Goal: Information Seeking & Learning: Learn about a topic

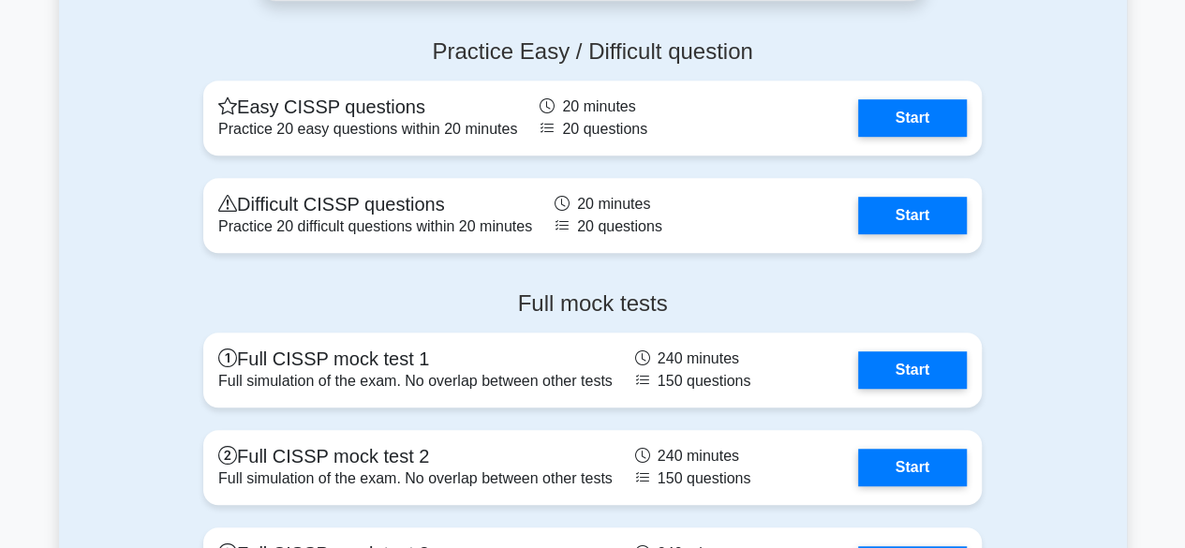
scroll to position [4060, 0]
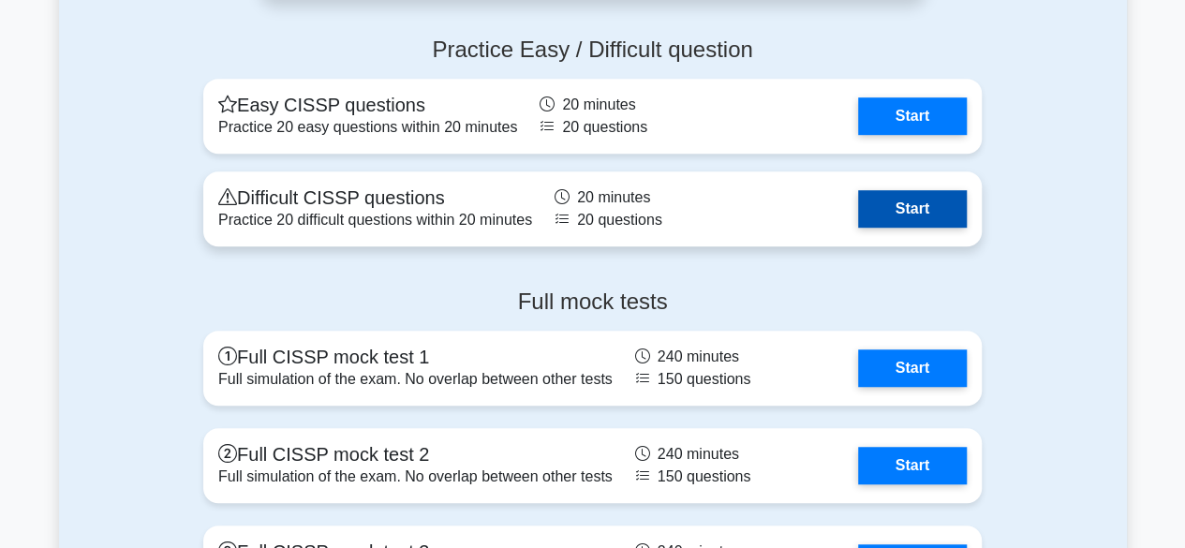
click at [865, 226] on link "Start" at bounding box center [912, 208] width 109 height 37
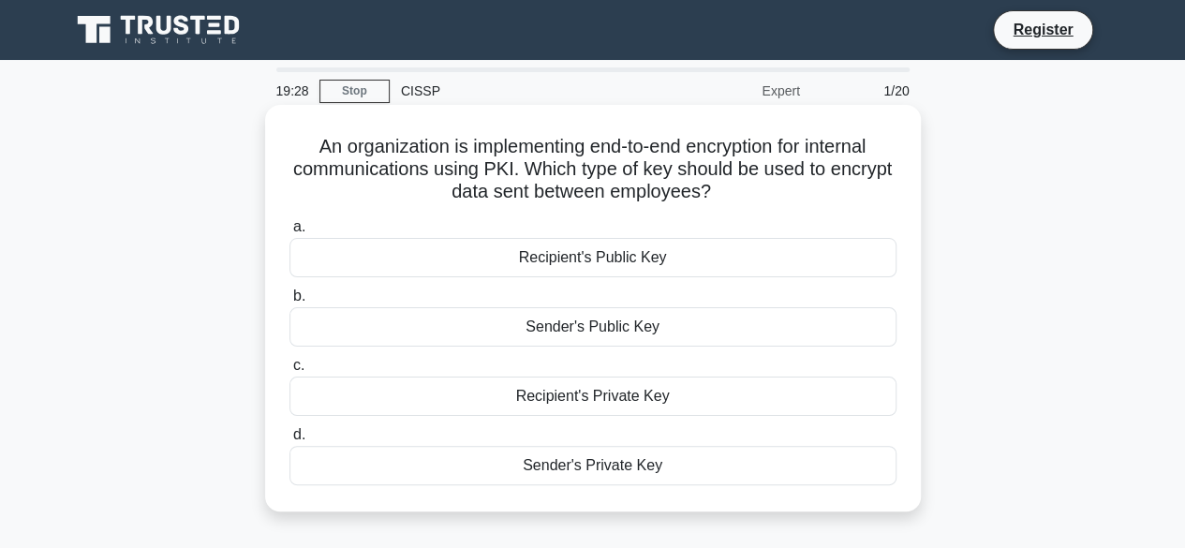
click at [613, 462] on div "Sender's Private Key" at bounding box center [592, 465] width 607 height 39
click at [289, 441] on input "d. Sender's Private Key" at bounding box center [289, 435] width 0 height 12
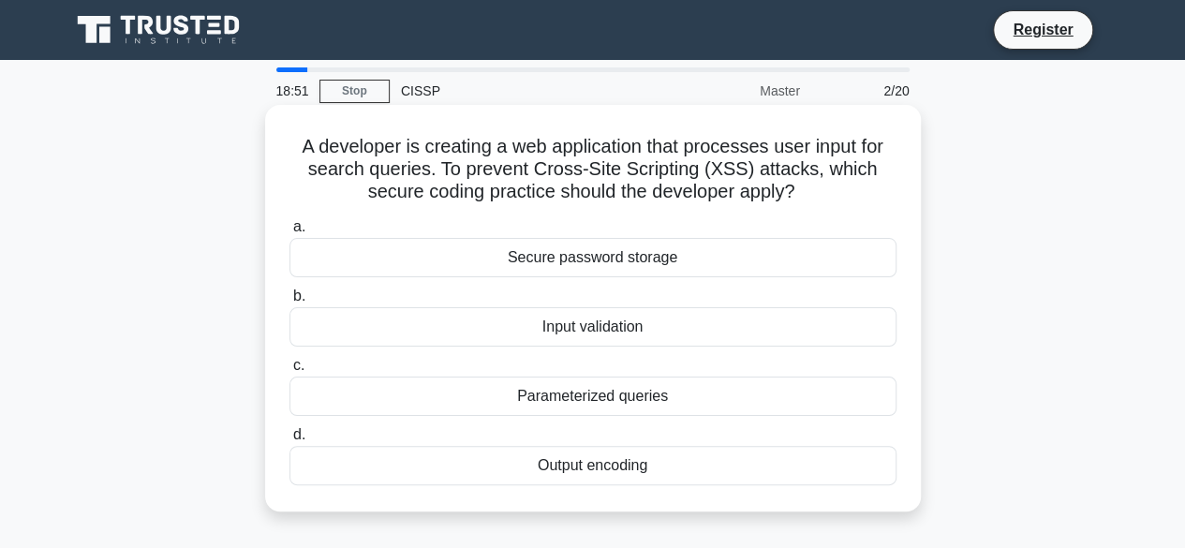
click at [594, 328] on div "Input validation" at bounding box center [592, 326] width 607 height 39
click at [289, 303] on input "b. Input validation" at bounding box center [289, 296] width 0 height 12
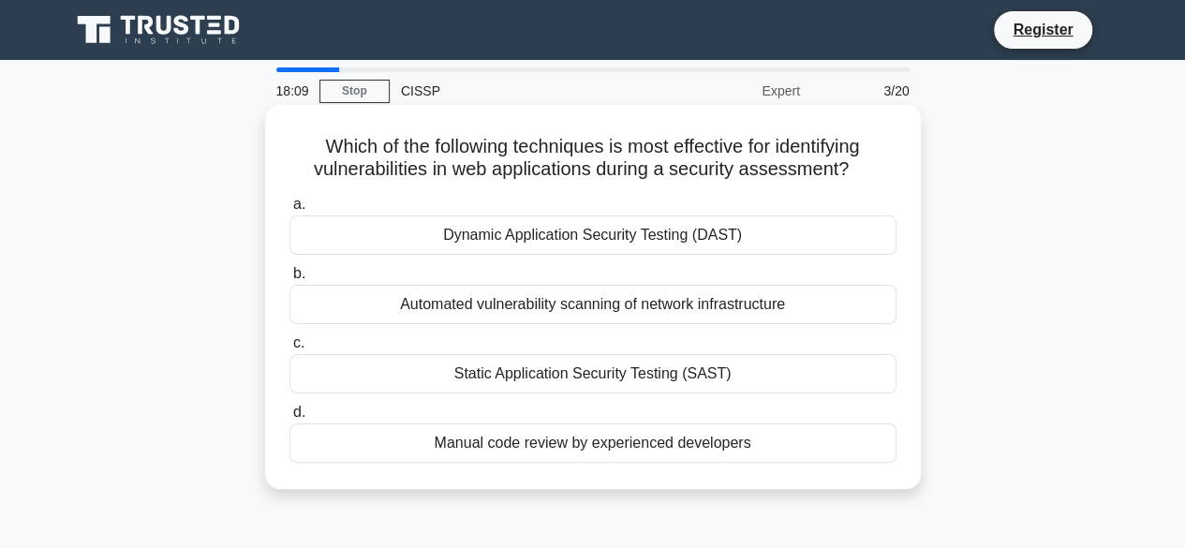
click at [547, 374] on div "Static Application Security Testing (SAST)" at bounding box center [592, 373] width 607 height 39
click at [289, 349] on input "c. Static Application Security Testing (SAST)" at bounding box center [289, 343] width 0 height 12
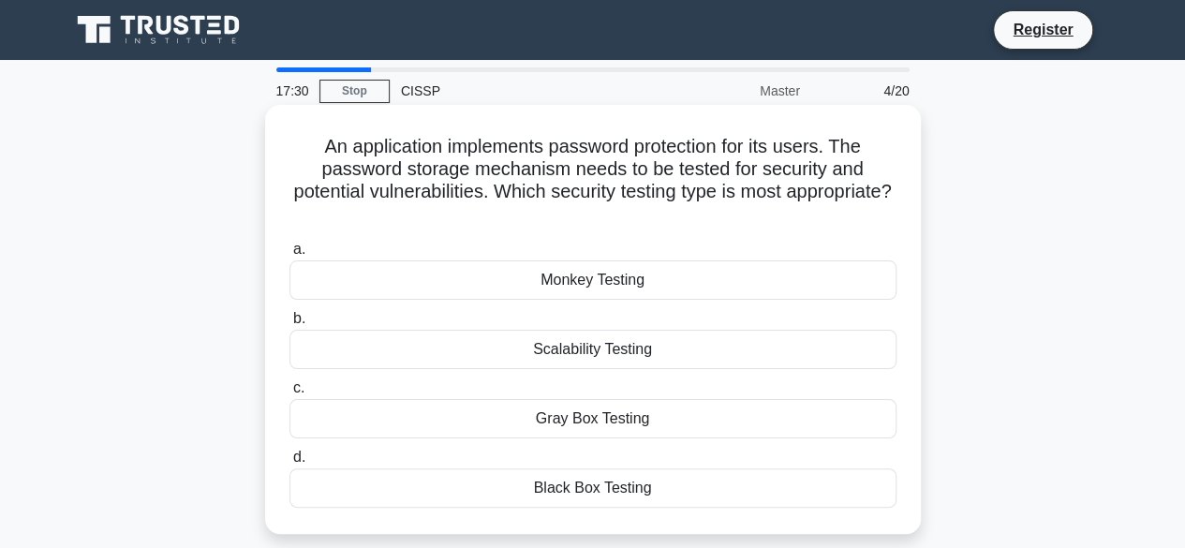
click at [560, 362] on div "Scalability Testing" at bounding box center [592, 349] width 607 height 39
click at [289, 325] on input "b. Scalability Testing" at bounding box center [289, 319] width 0 height 12
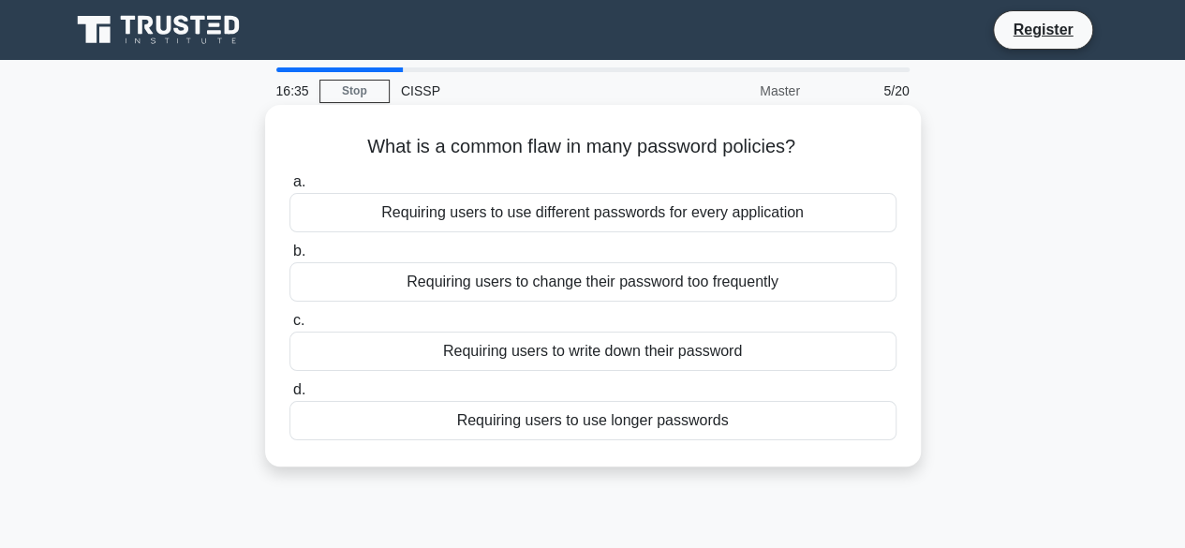
click at [609, 428] on div "Requiring users to use longer passwords" at bounding box center [592, 420] width 607 height 39
click at [289, 396] on input "d. Requiring users to use longer passwords" at bounding box center [289, 390] width 0 height 12
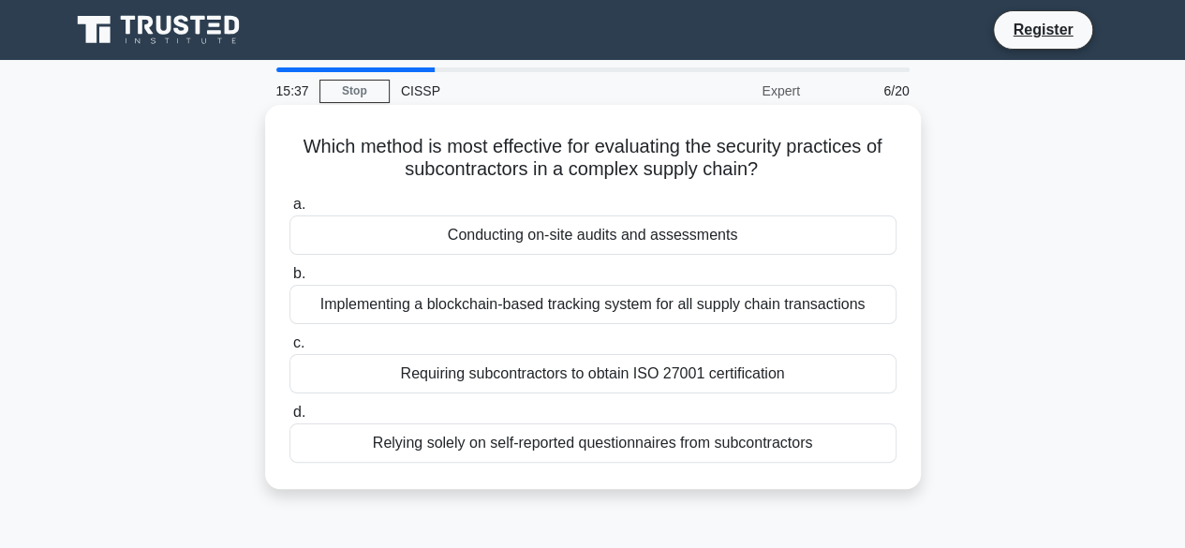
click at [554, 366] on div "Requiring subcontractors to obtain ISO 27001 certification" at bounding box center [592, 373] width 607 height 39
click at [289, 349] on input "c. Requiring subcontractors to obtain ISO 27001 certification" at bounding box center [289, 343] width 0 height 12
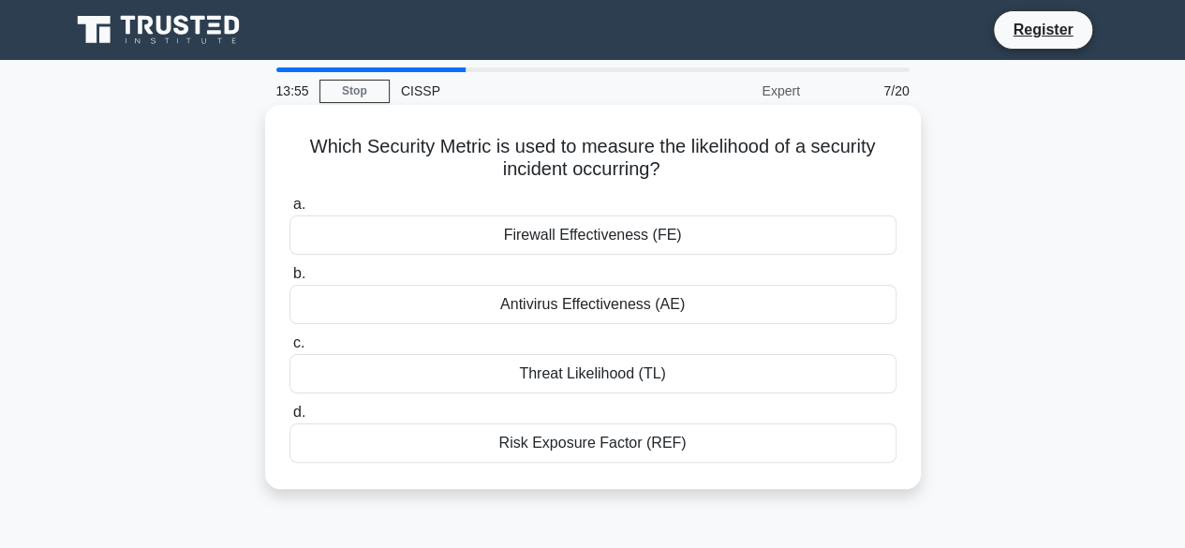
click at [590, 318] on div "Antivirus Effectiveness (AE)" at bounding box center [592, 304] width 607 height 39
click at [289, 280] on input "b. Antivirus Effectiveness (AE)" at bounding box center [289, 274] width 0 height 12
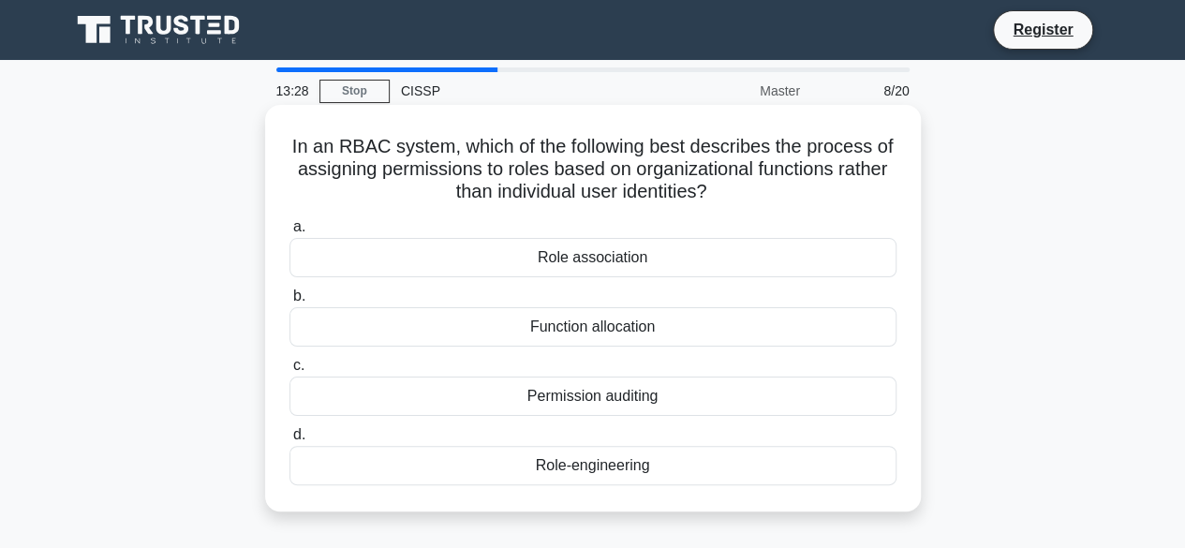
click at [564, 337] on div "Function allocation" at bounding box center [592, 326] width 607 height 39
click at [289, 303] on input "b. Function allocation" at bounding box center [289, 296] width 0 height 12
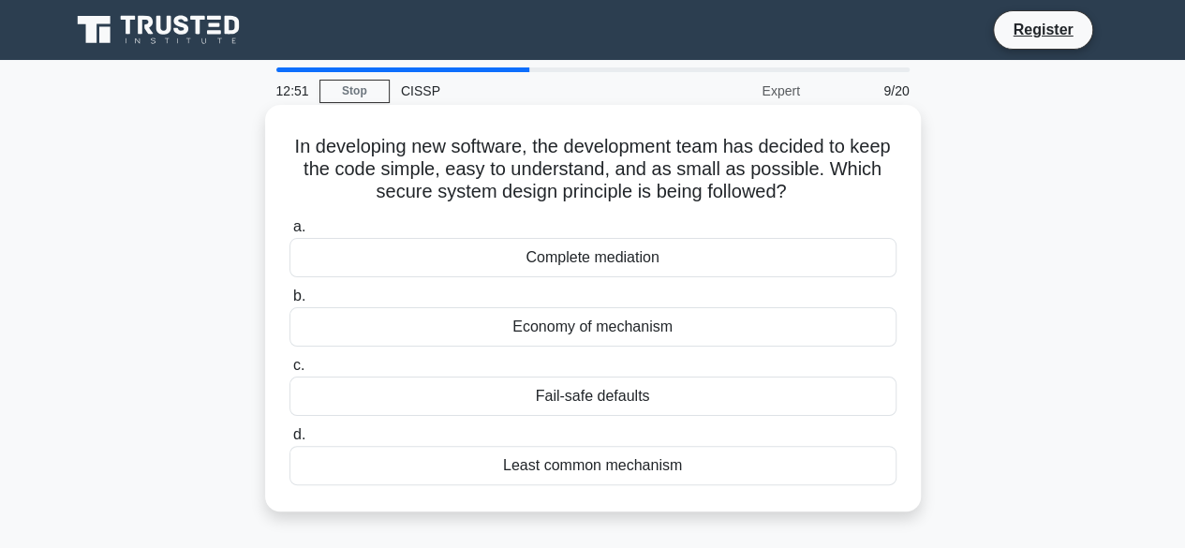
click at [573, 333] on div "Economy of mechanism" at bounding box center [592, 326] width 607 height 39
click at [289, 303] on input "b. Economy of mechanism" at bounding box center [289, 296] width 0 height 12
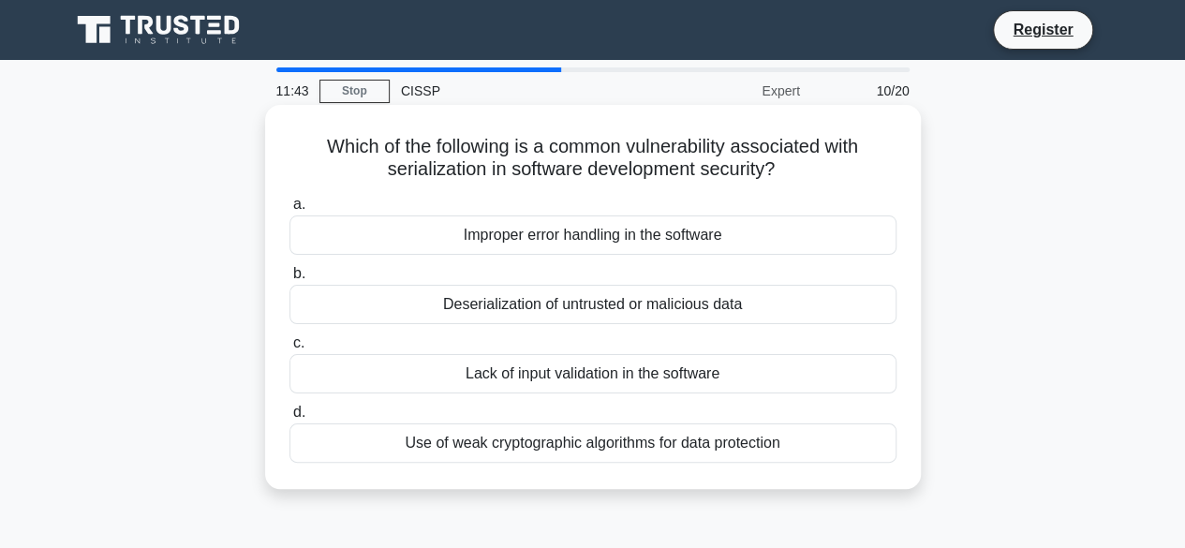
click at [564, 299] on div "Deserialization of untrusted or malicious data" at bounding box center [592, 304] width 607 height 39
click at [289, 280] on input "b. Deserialization of untrusted or malicious data" at bounding box center [289, 274] width 0 height 12
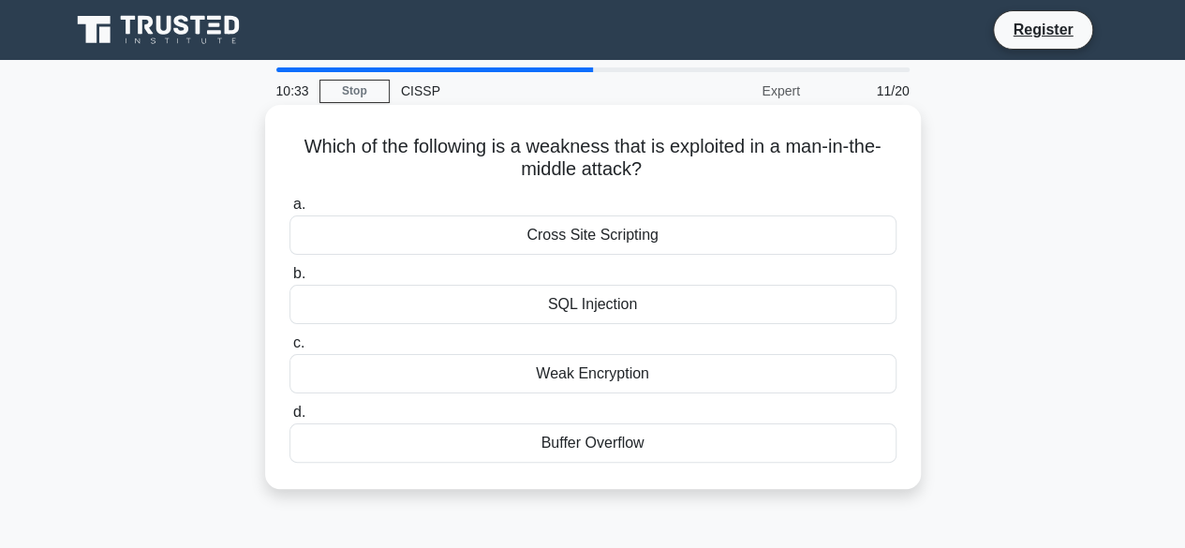
click at [527, 233] on div "Cross Site Scripting" at bounding box center [592, 234] width 607 height 39
click at [289, 211] on input "a. Cross Site Scripting" at bounding box center [289, 205] width 0 height 12
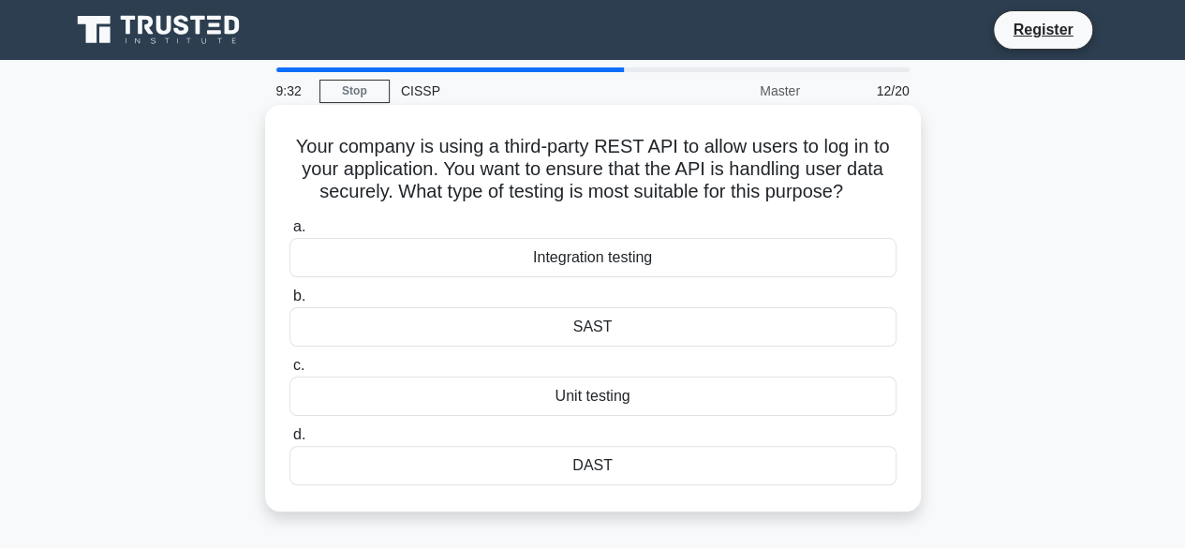
click at [523, 258] on div "Integration testing" at bounding box center [592, 257] width 607 height 39
click at [289, 233] on input "a. Integration testing" at bounding box center [289, 227] width 0 height 12
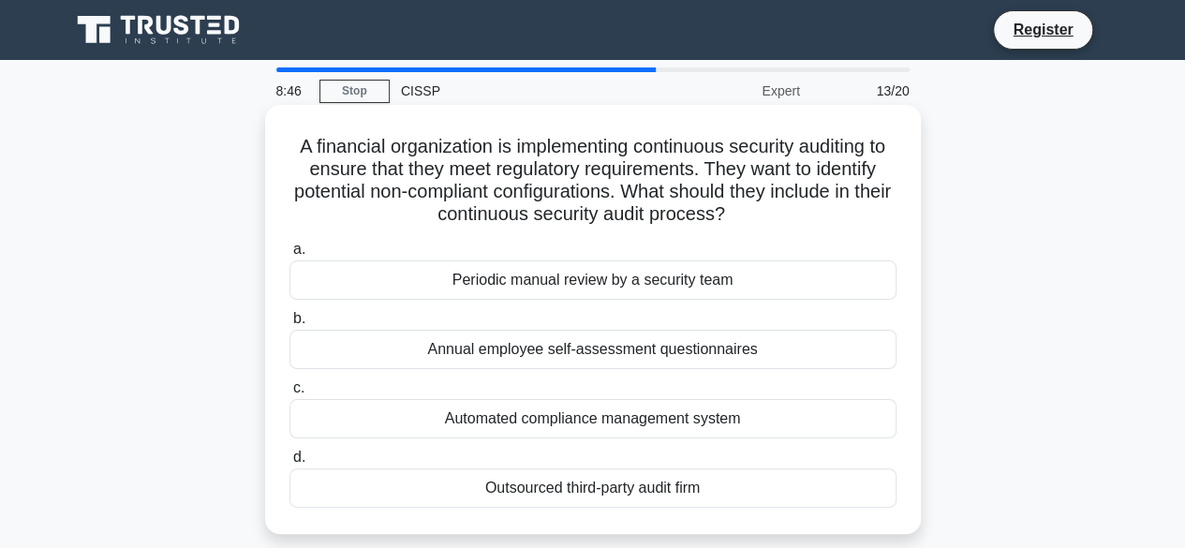
click at [520, 288] on div "Periodic manual review by a security team" at bounding box center [592, 279] width 607 height 39
click at [289, 256] on input "a. Periodic manual review by a security team" at bounding box center [289, 250] width 0 height 12
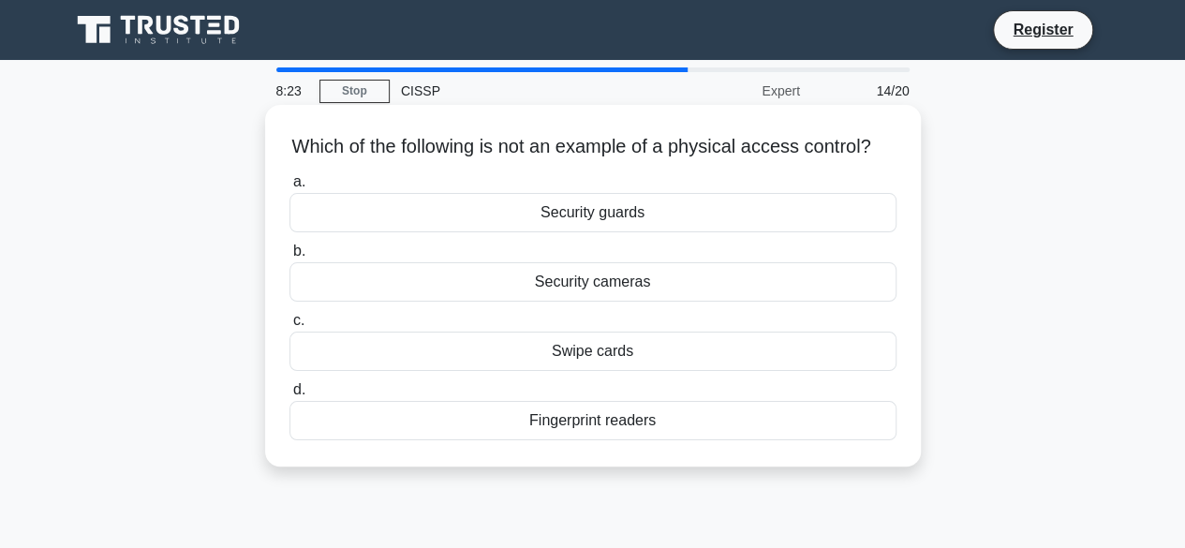
click at [519, 302] on div "Security cameras" at bounding box center [592, 281] width 607 height 39
click at [289, 258] on input "b. Security cameras" at bounding box center [289, 251] width 0 height 12
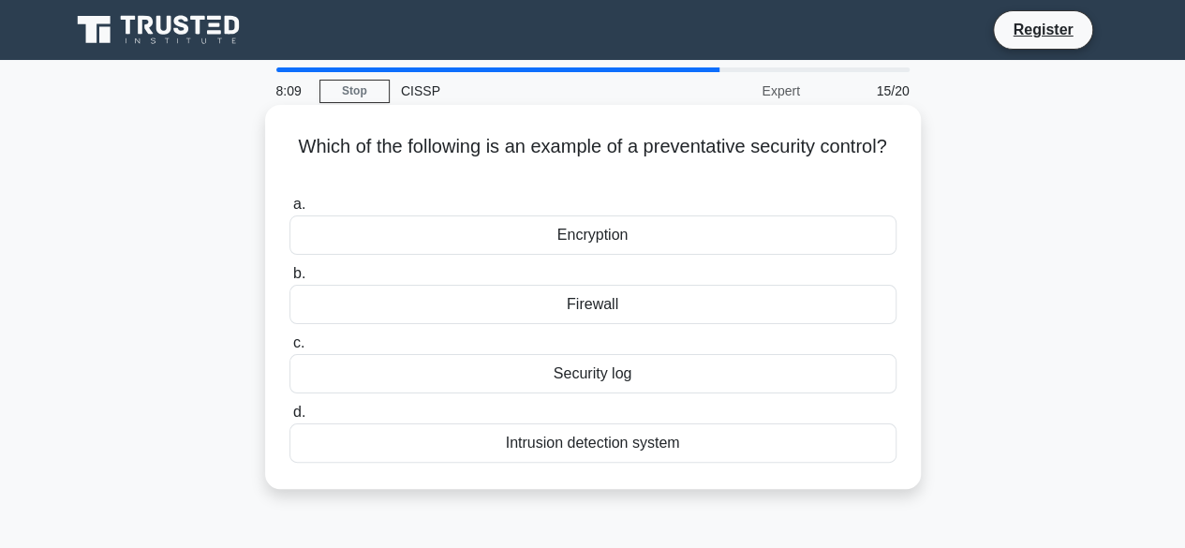
click at [541, 239] on div "Encryption" at bounding box center [592, 234] width 607 height 39
click at [289, 211] on input "a. Encryption" at bounding box center [289, 205] width 0 height 12
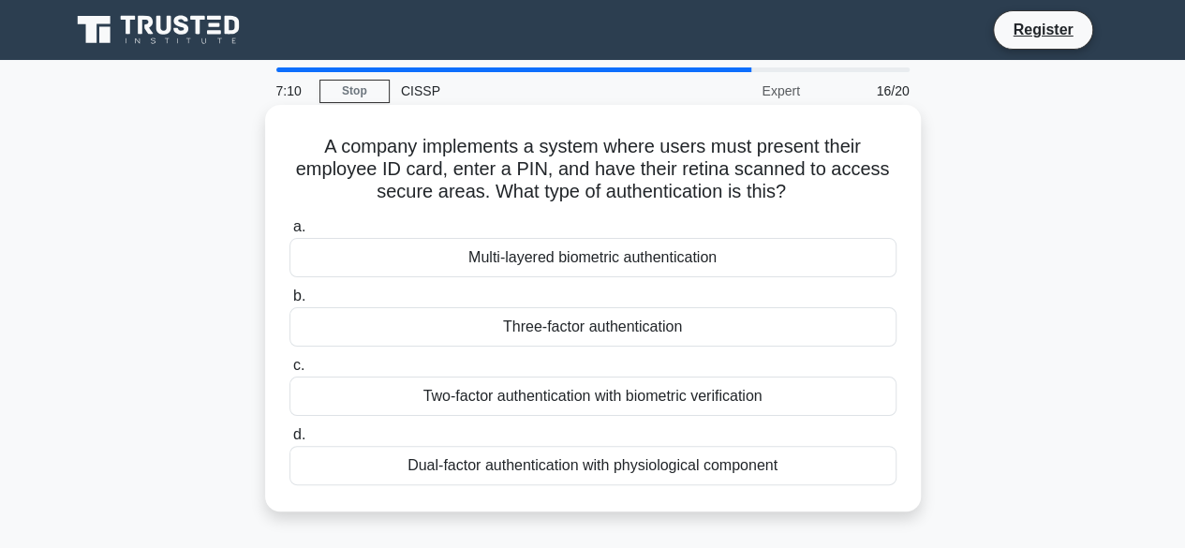
click at [544, 254] on div "Multi-layered biometric authentication" at bounding box center [592, 257] width 607 height 39
click at [289, 233] on input "a. Multi-layered biometric authentication" at bounding box center [289, 227] width 0 height 12
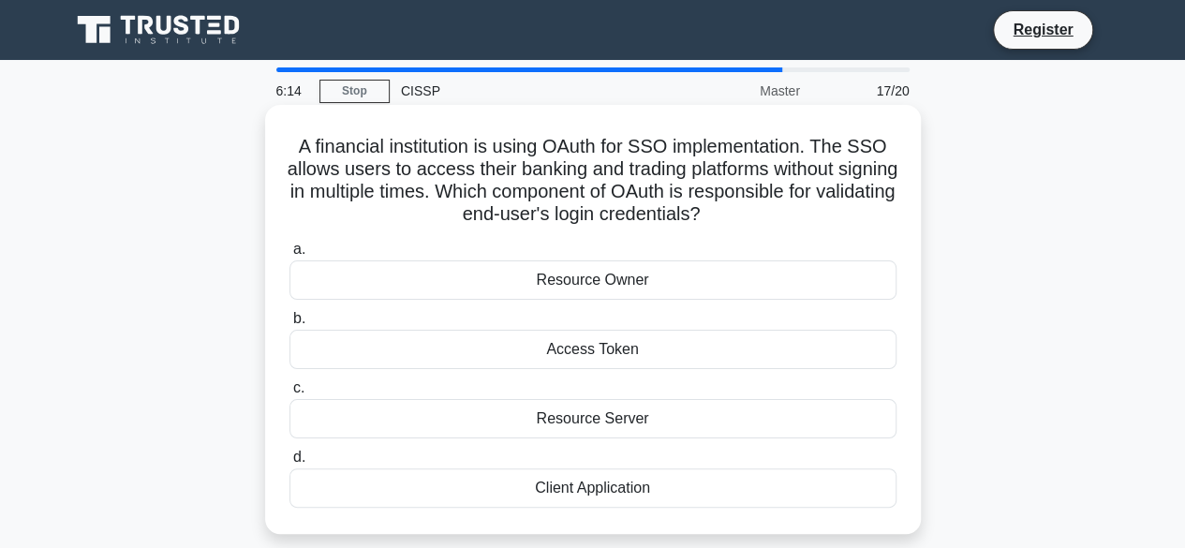
click at [588, 351] on div "Access Token" at bounding box center [592, 349] width 607 height 39
click at [289, 325] on input "b. Access Token" at bounding box center [289, 319] width 0 height 12
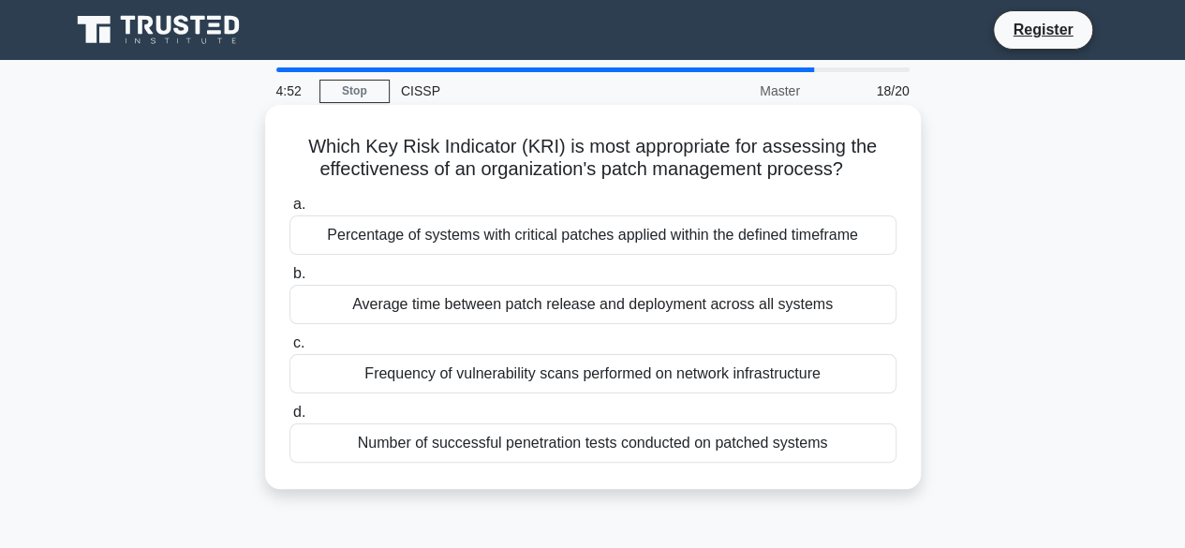
click at [566, 454] on div "Number of successful penetration tests conducted on patched systems" at bounding box center [592, 442] width 607 height 39
click at [289, 419] on input "d. Number of successful penetration tests conducted on patched systems" at bounding box center [289, 412] width 0 height 12
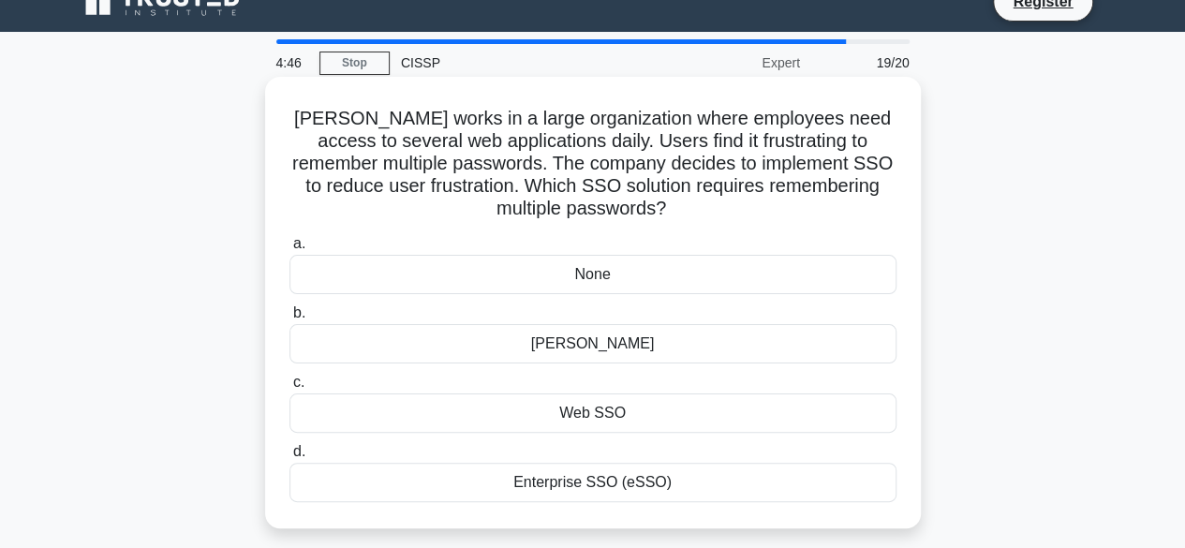
scroll to position [30, 0]
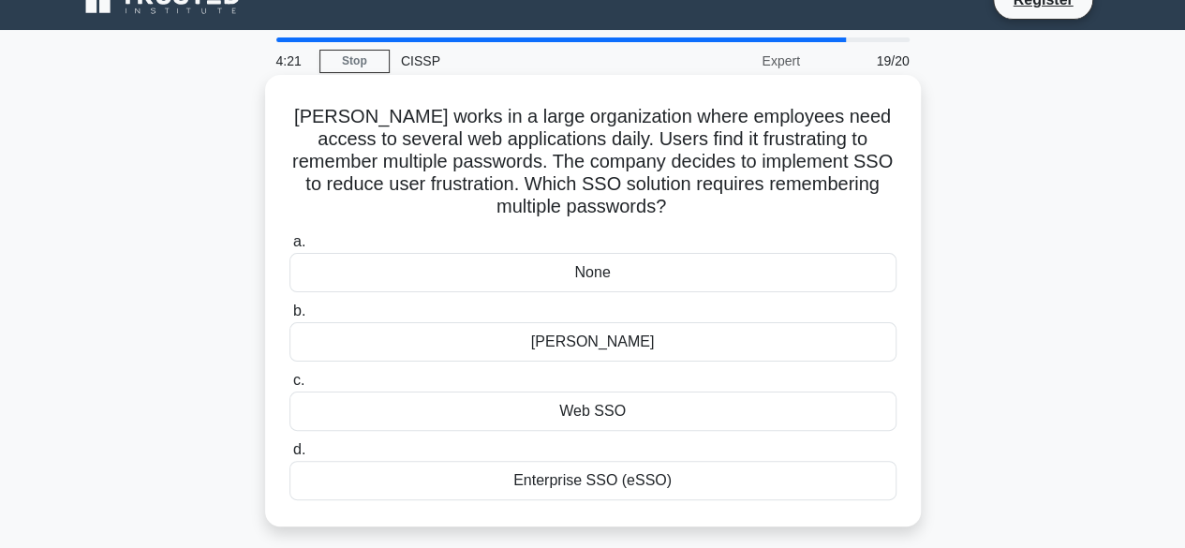
click at [556, 487] on div "Enterprise SSO (eSSO)" at bounding box center [592, 480] width 607 height 39
click at [289, 456] on input "d. Enterprise SSO (eSSO)" at bounding box center [289, 450] width 0 height 12
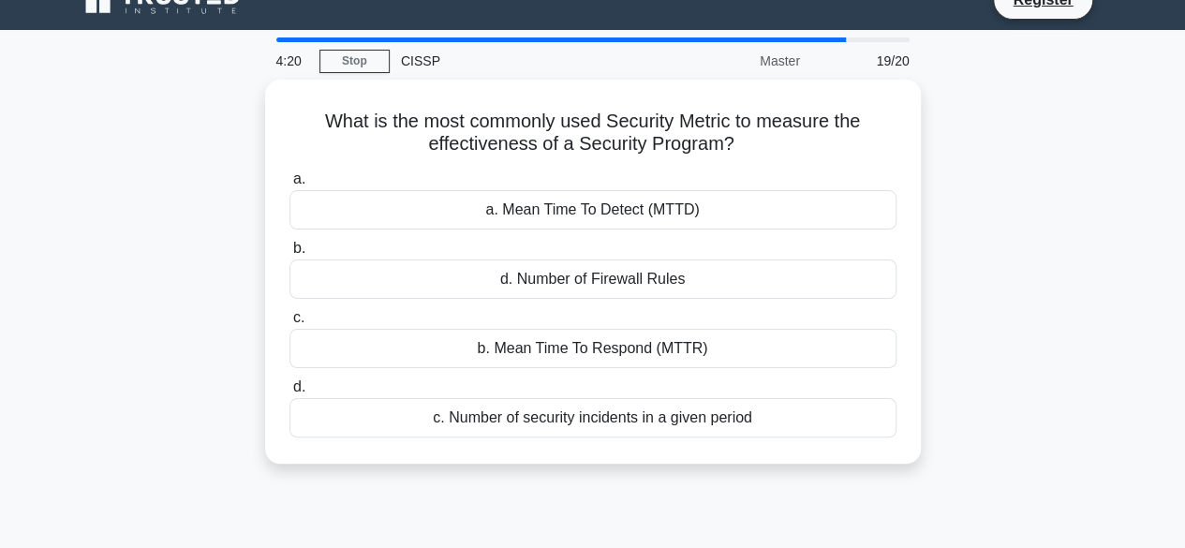
scroll to position [0, 0]
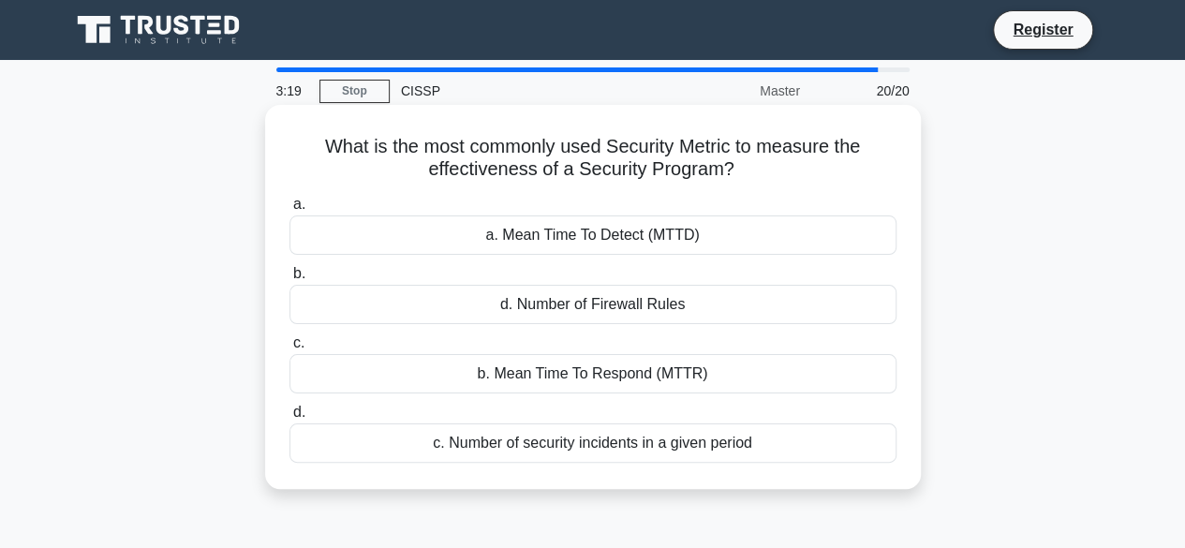
click at [550, 437] on div "c. Number of security incidents in a given period" at bounding box center [592, 442] width 607 height 39
click at [289, 419] on input "d. c. Number of security incidents in a given period" at bounding box center [289, 412] width 0 height 12
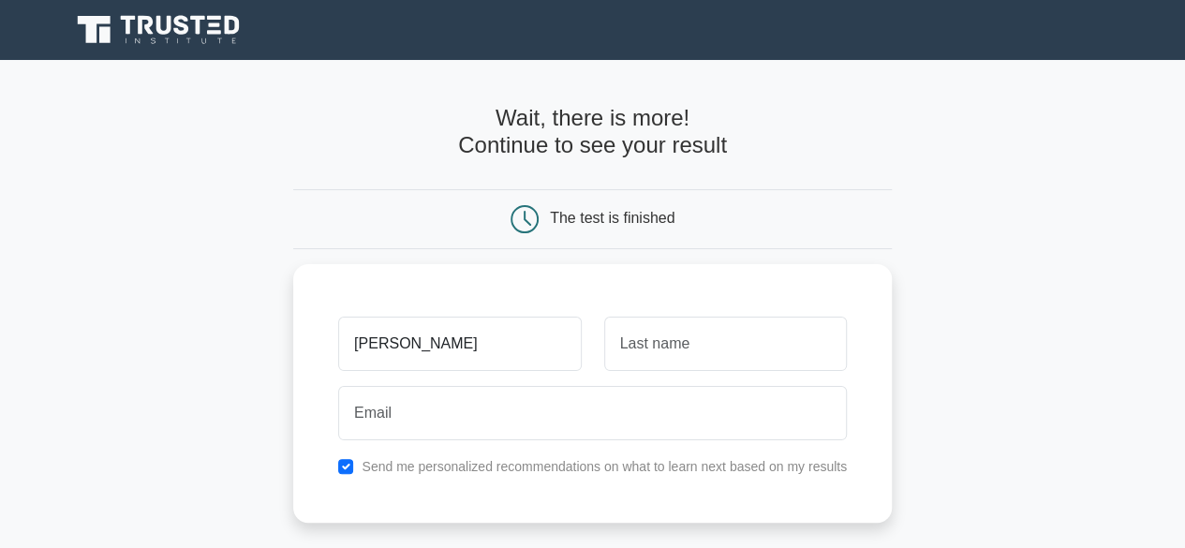
type input "Gunjan"
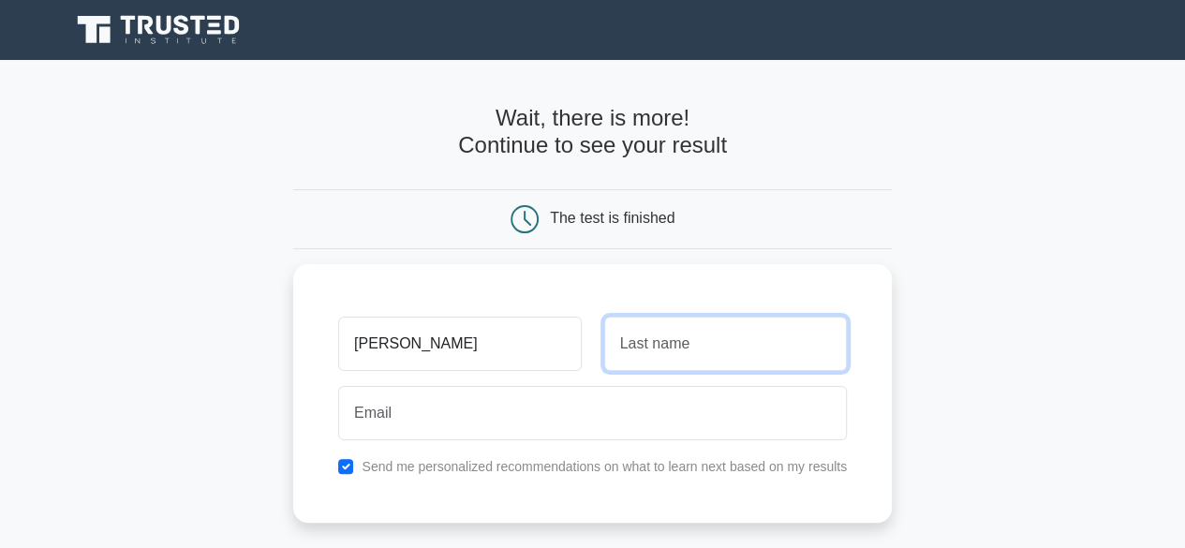
type input "F"
type input "Dhaduk"
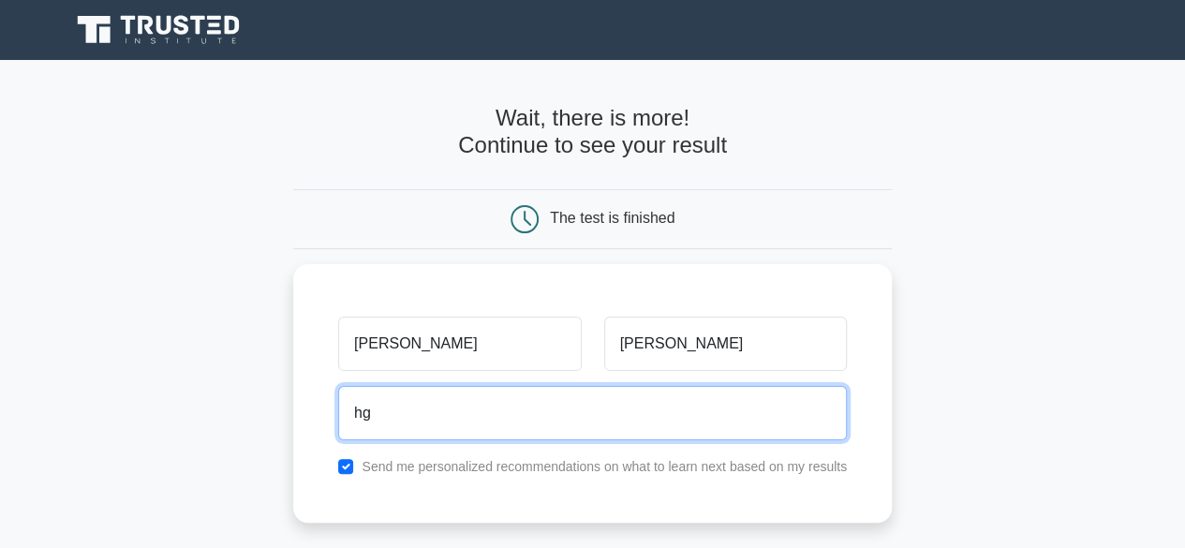
type input "h"
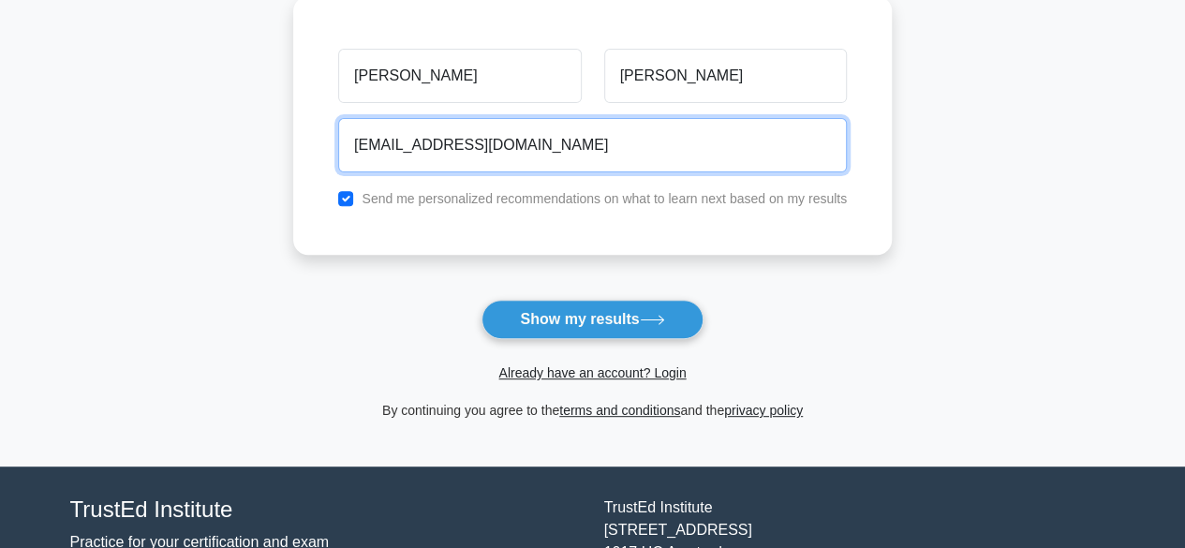
scroll to position [269, 0]
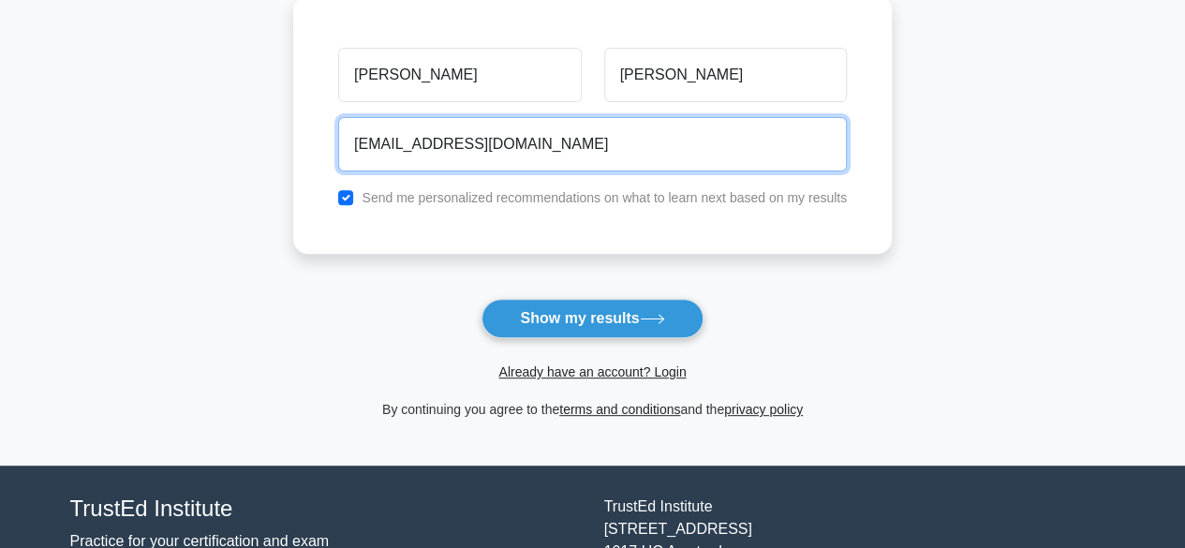
type input "gunjandhaduk786@gmail.com"
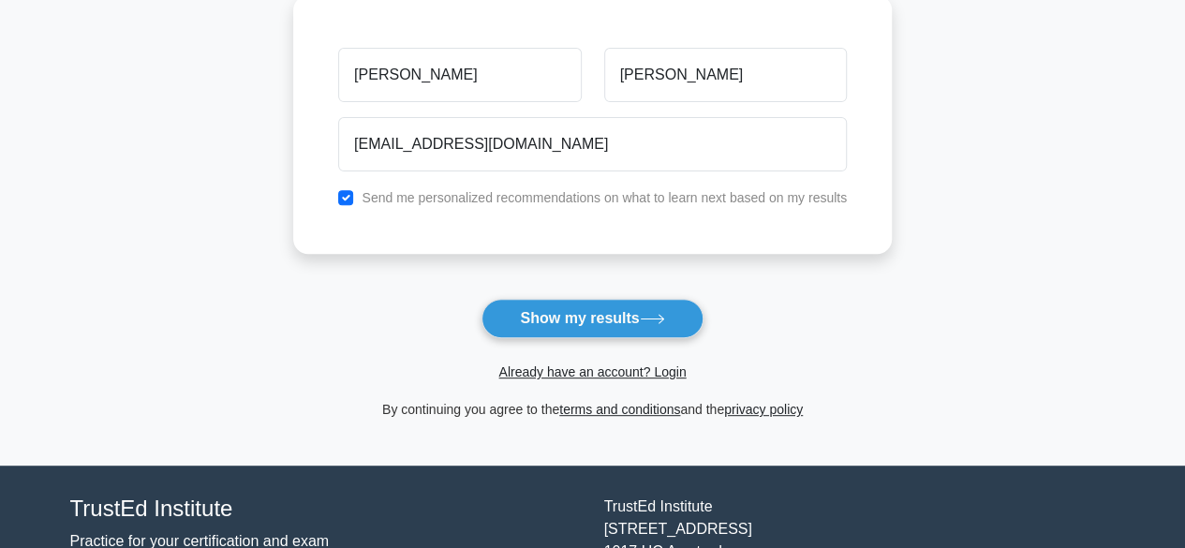
click at [650, 306] on button "Show my results" at bounding box center [591, 318] width 221 height 39
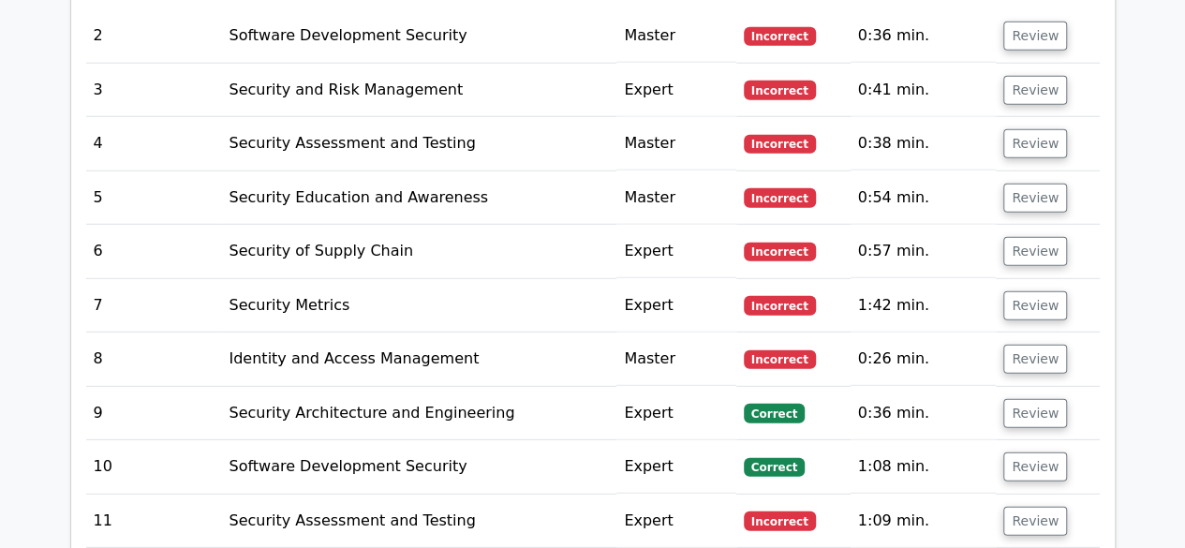
scroll to position [2512, 0]
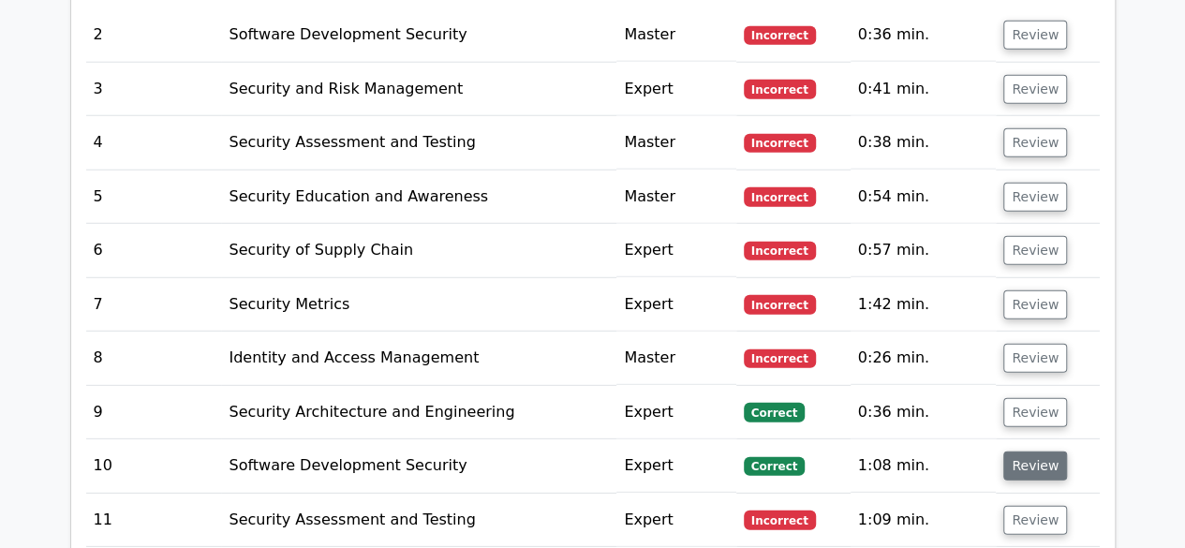
click at [1022, 451] on button "Review" at bounding box center [1035, 465] width 64 height 29
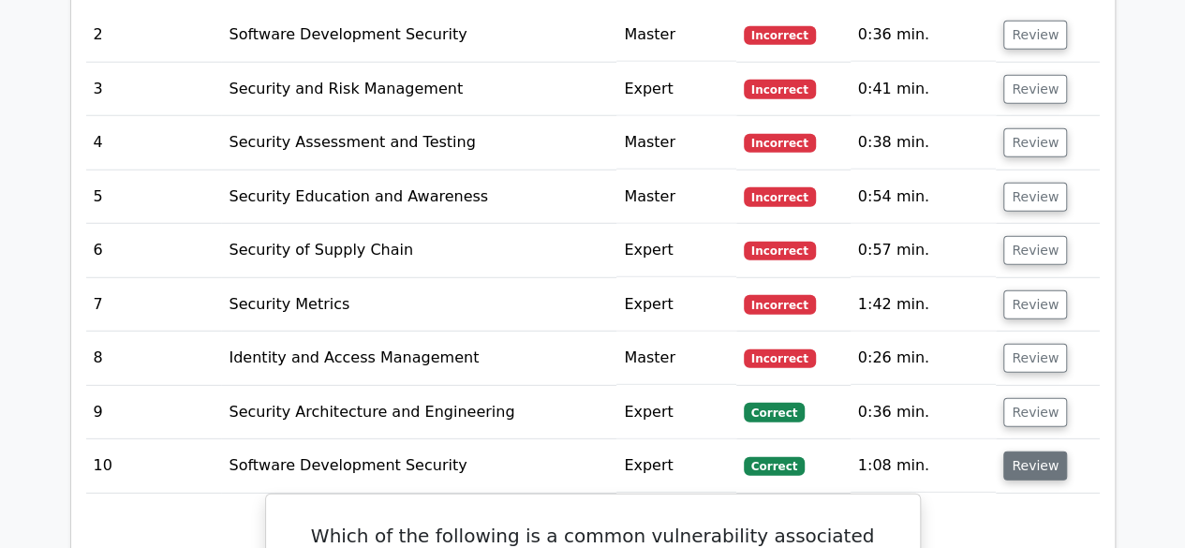
click at [1022, 451] on button "Review" at bounding box center [1035, 465] width 64 height 29
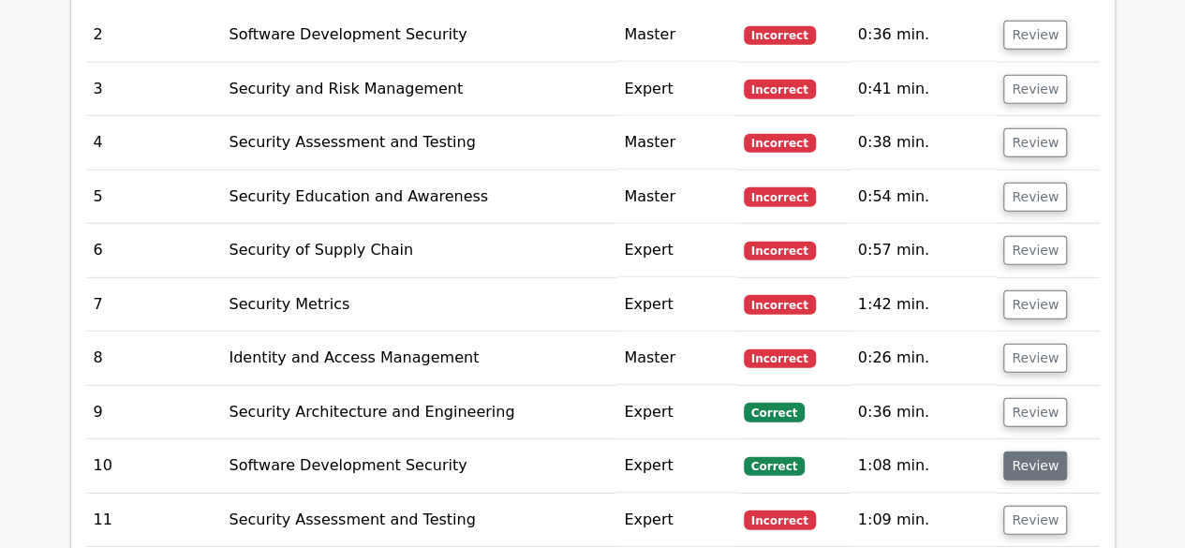
click at [1022, 451] on button "Review" at bounding box center [1035, 465] width 64 height 29
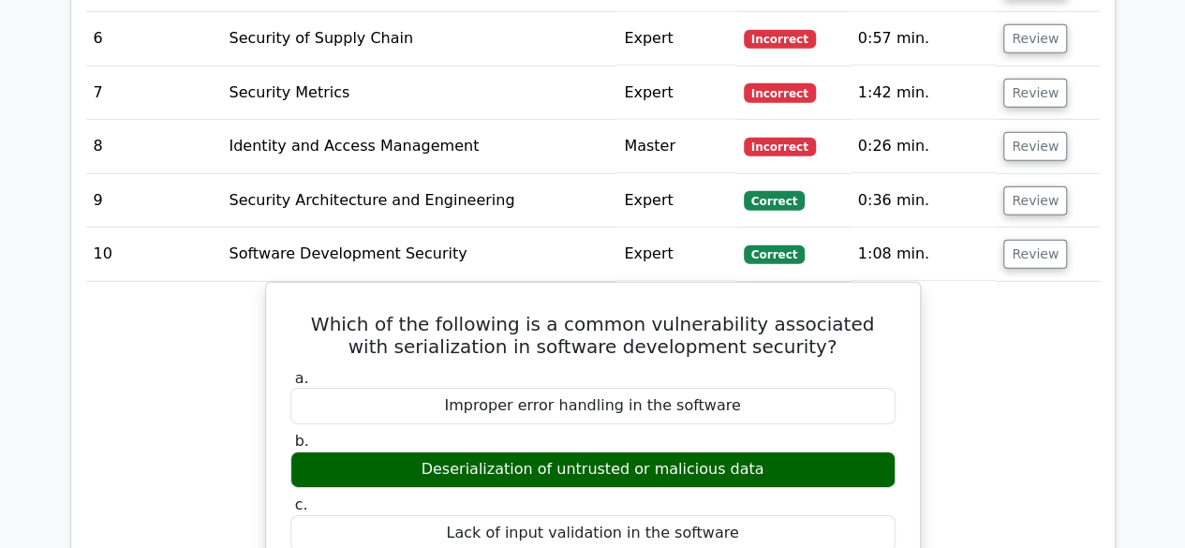
scroll to position [2717, 0]
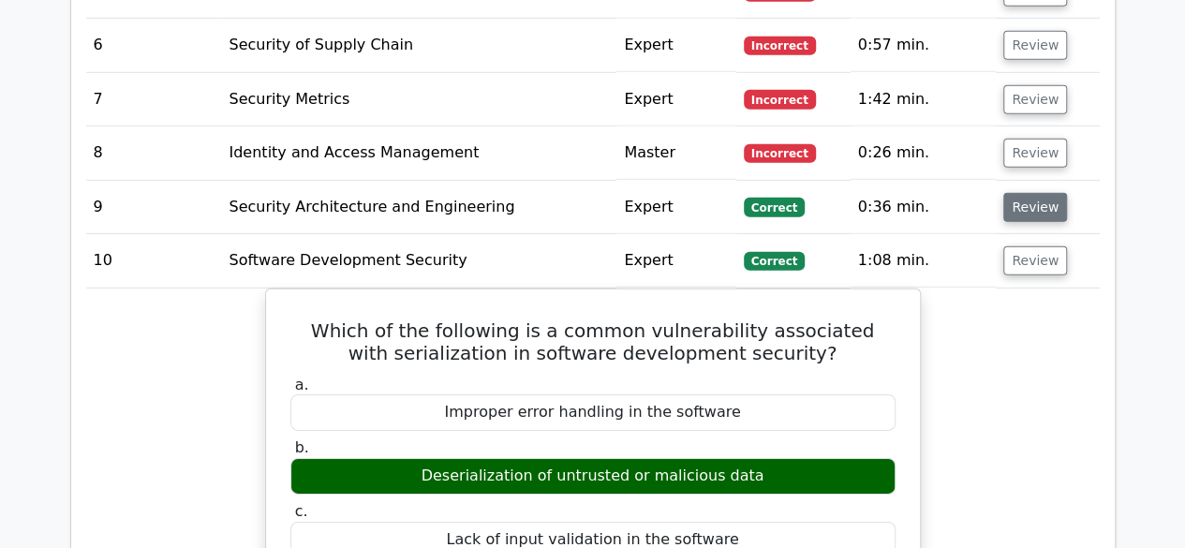
click at [1031, 193] on button "Review" at bounding box center [1035, 207] width 64 height 29
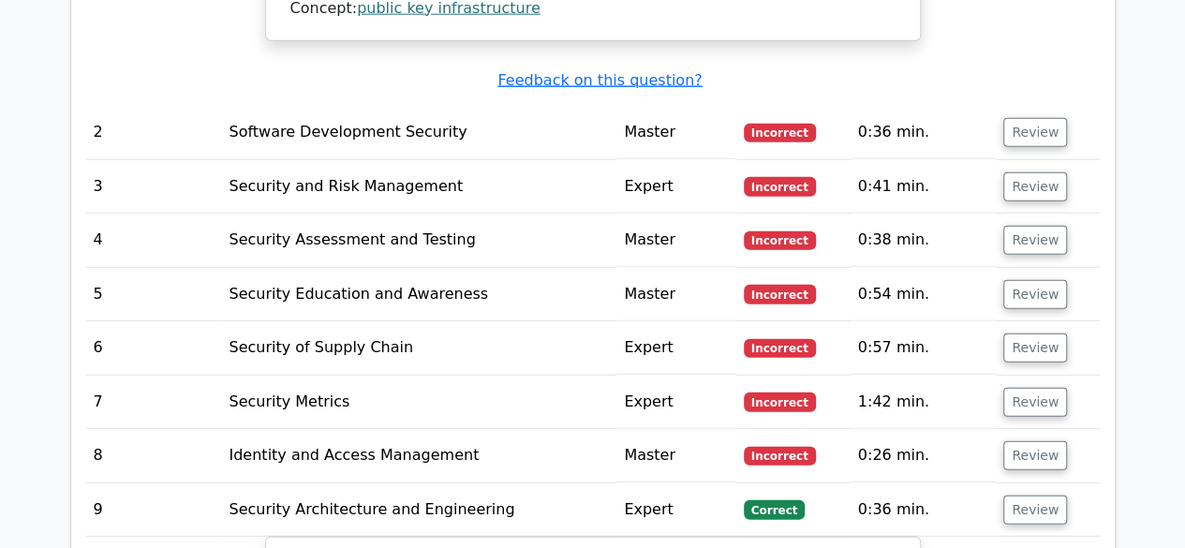
scroll to position [2316, 0]
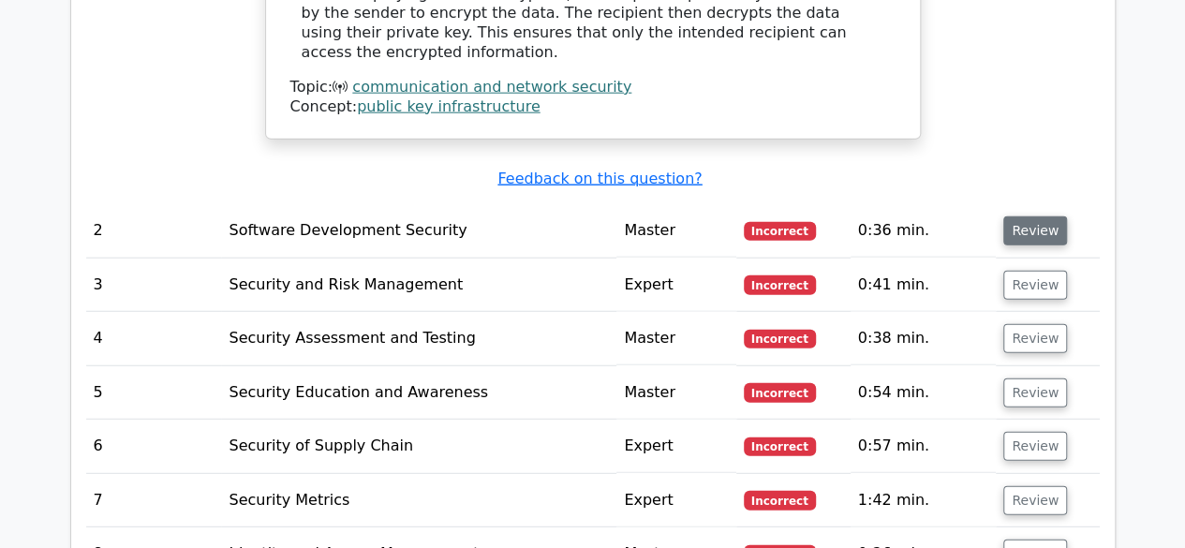
click at [1031, 216] on button "Review" at bounding box center [1035, 230] width 64 height 29
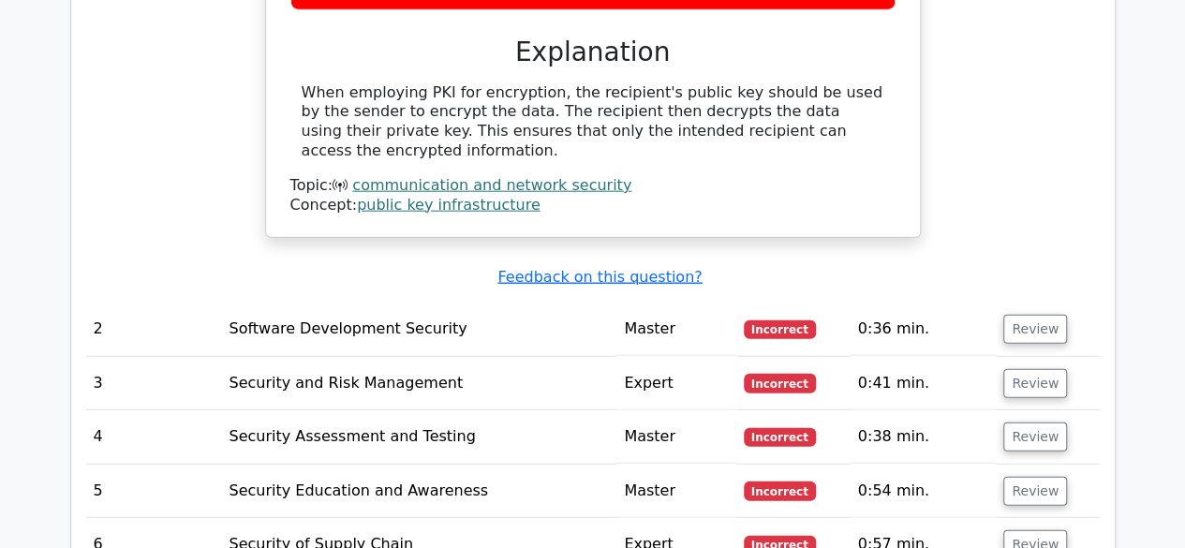
scroll to position [2223, 0]
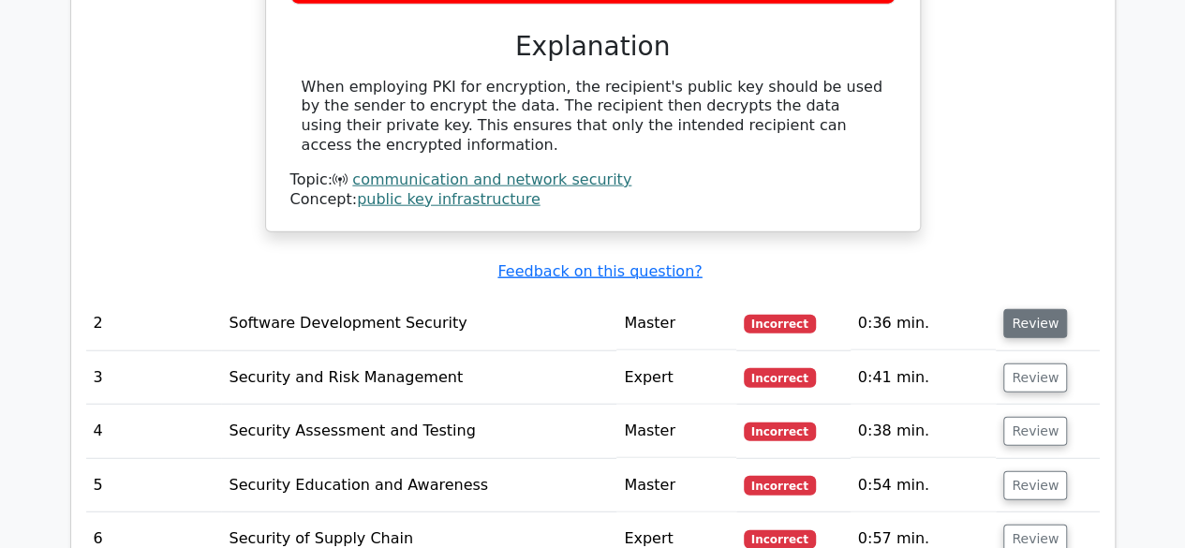
click at [1011, 309] on button "Review" at bounding box center [1035, 323] width 64 height 29
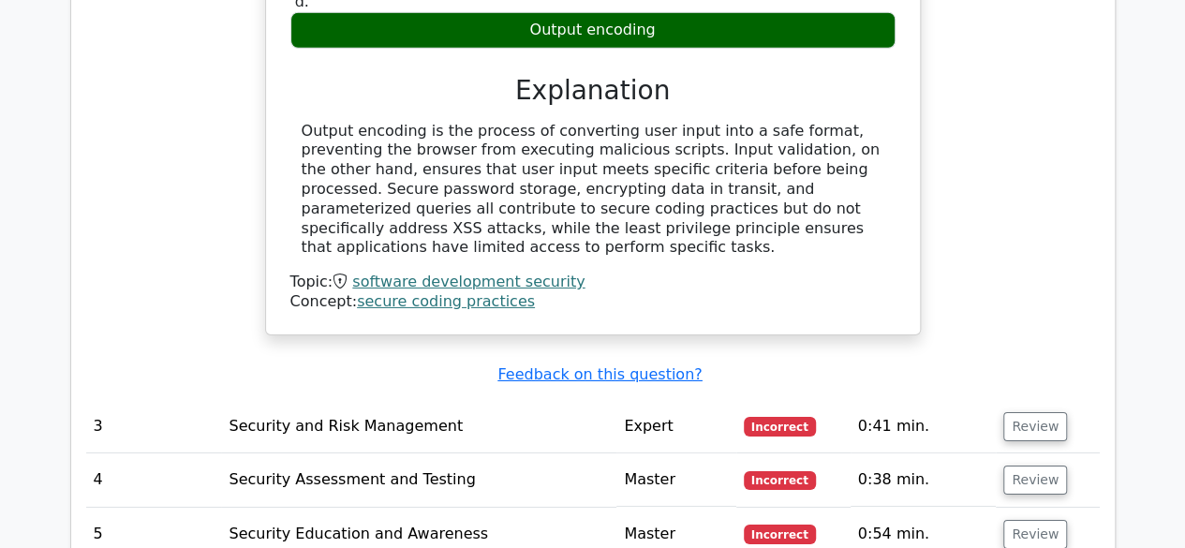
scroll to position [2904, 0]
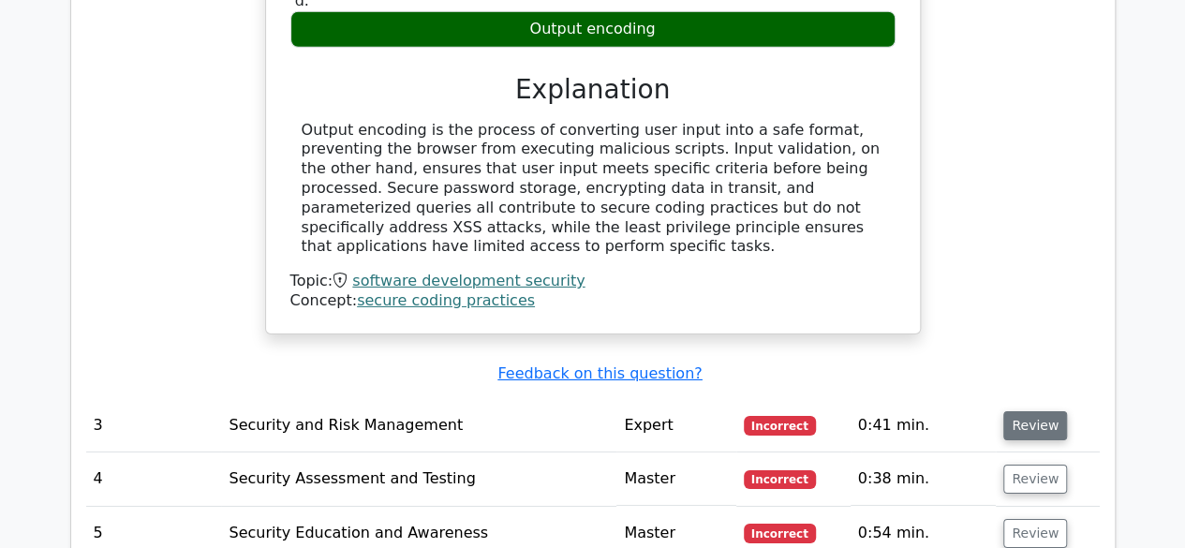
click at [1036, 411] on button "Review" at bounding box center [1035, 425] width 64 height 29
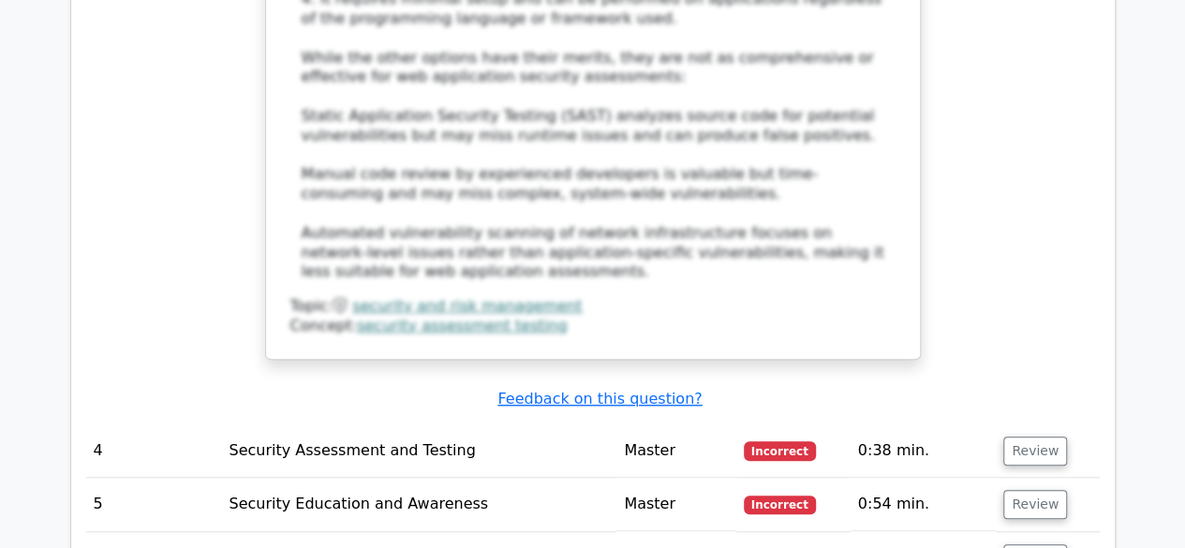
scroll to position [4070, 0]
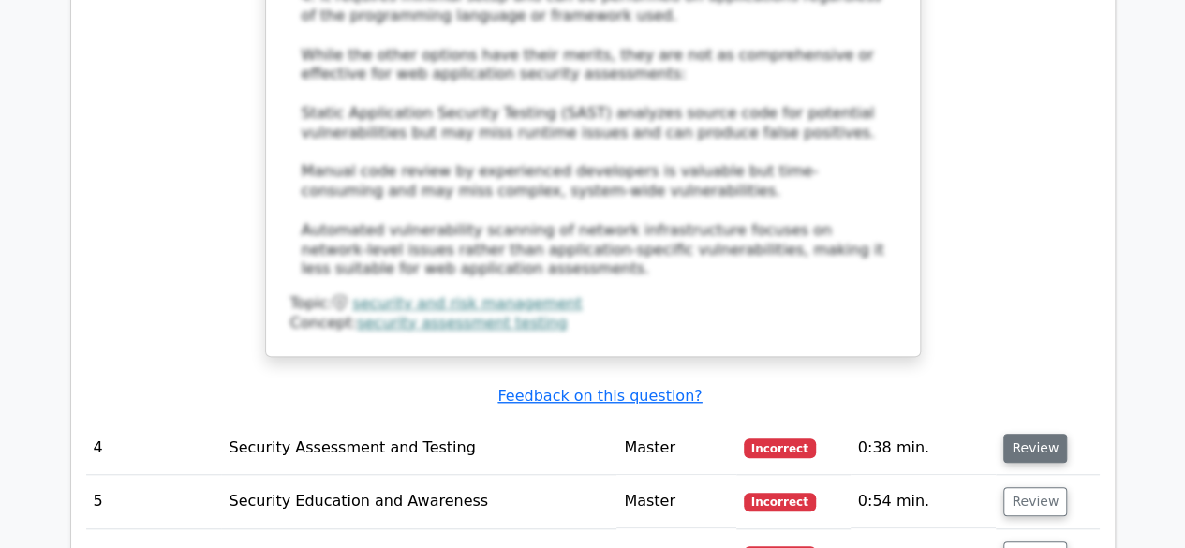
click at [1050, 434] on button "Review" at bounding box center [1035, 448] width 64 height 29
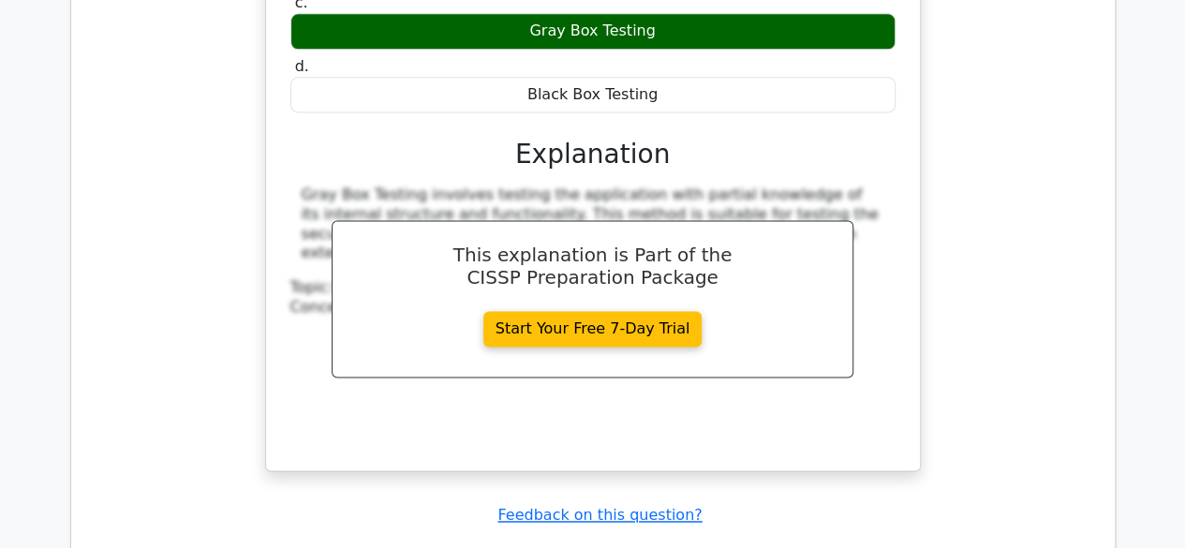
scroll to position [4829, 0]
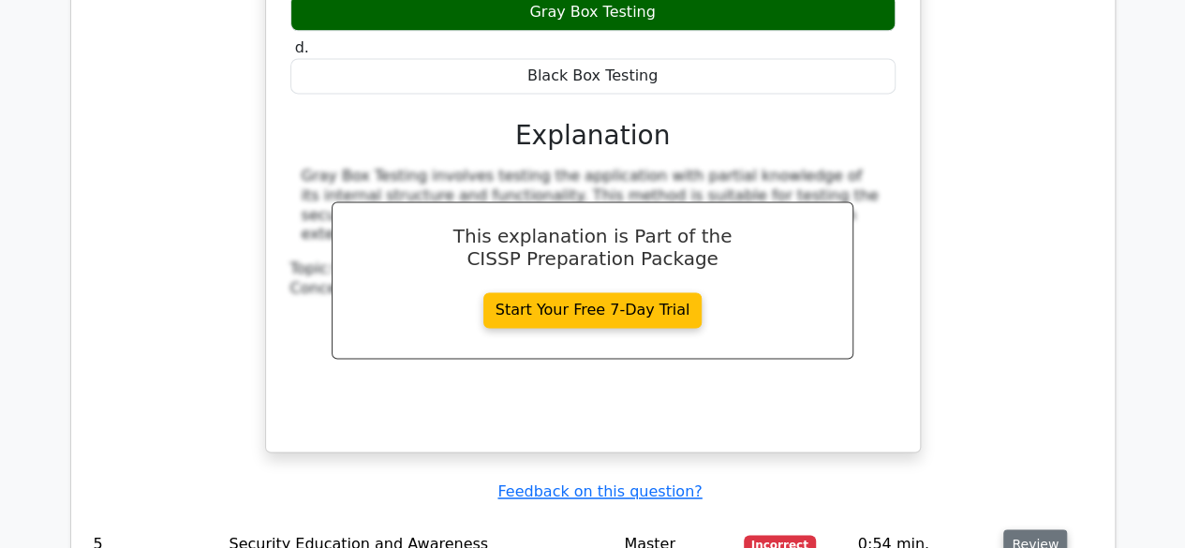
click at [1004, 529] on button "Review" at bounding box center [1035, 543] width 64 height 29
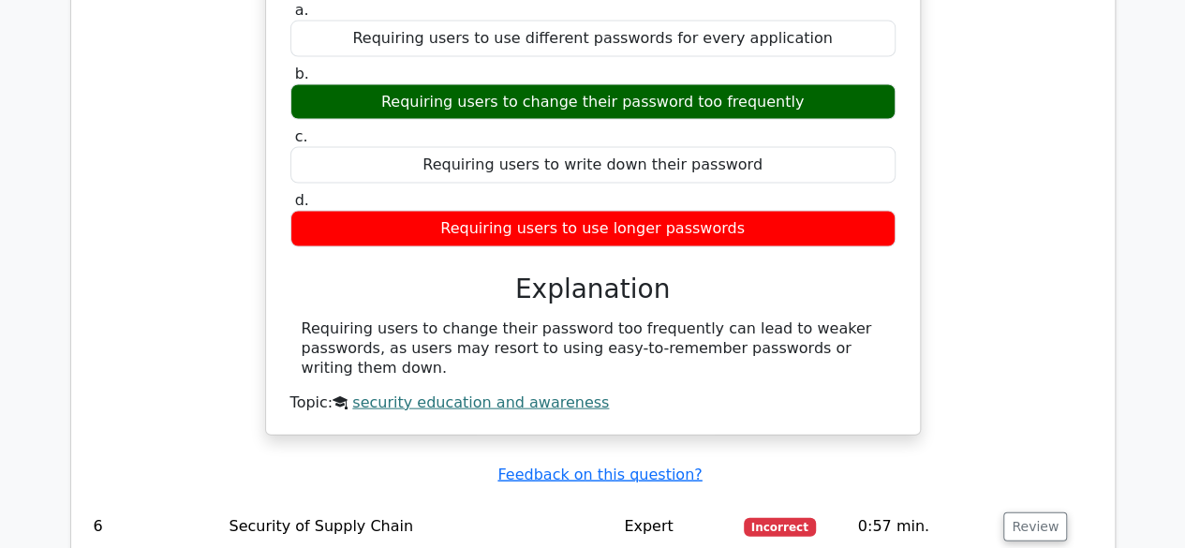
scroll to position [5517, 0]
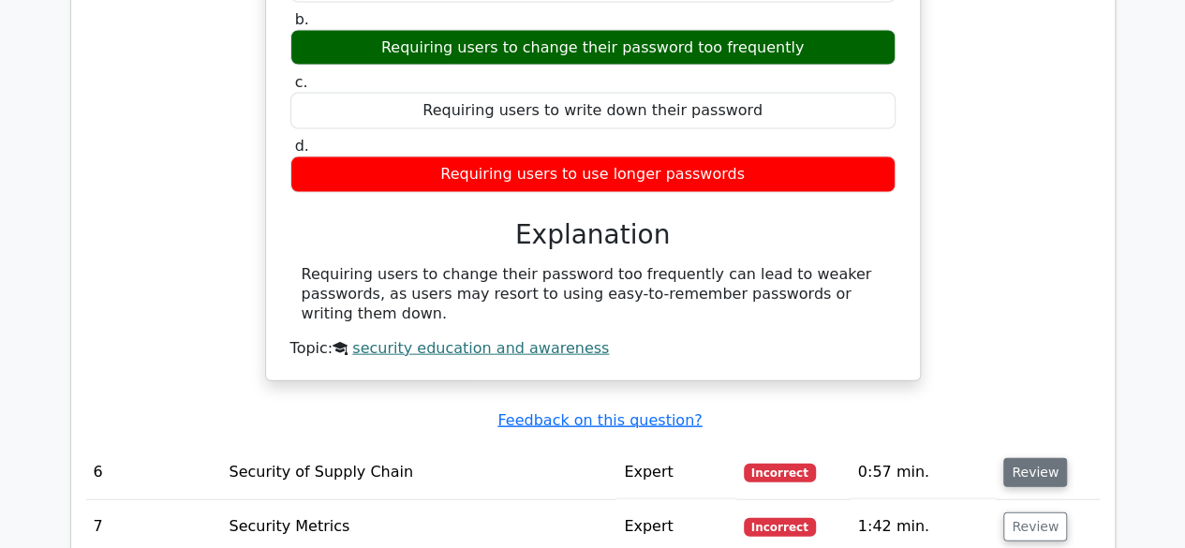
click at [1031, 458] on button "Review" at bounding box center [1035, 472] width 64 height 29
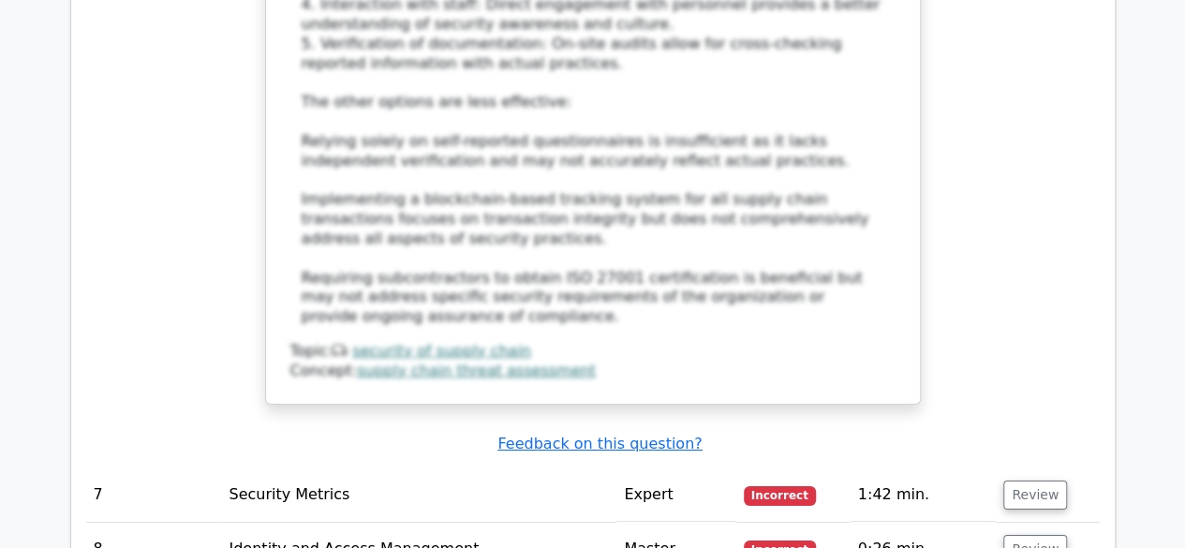
scroll to position [6645, 0]
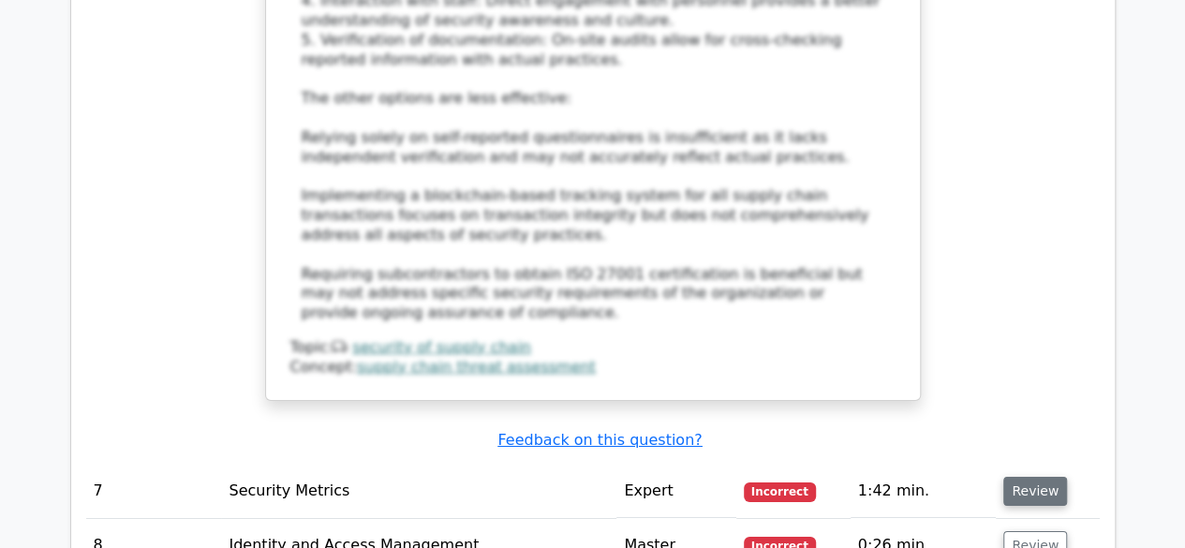
click at [1030, 477] on button "Review" at bounding box center [1035, 491] width 64 height 29
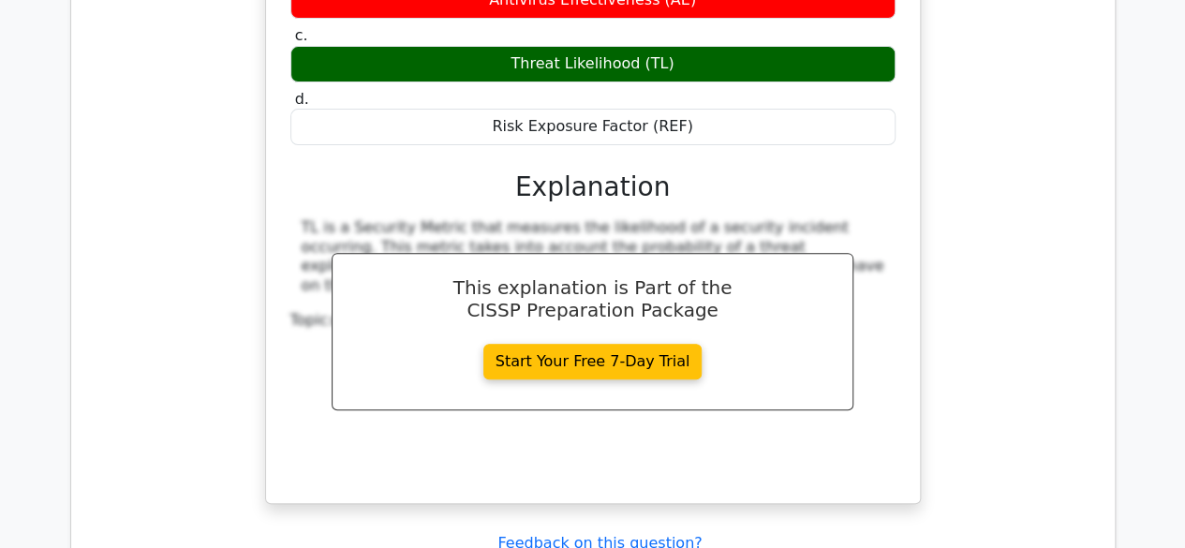
scroll to position [7352, 0]
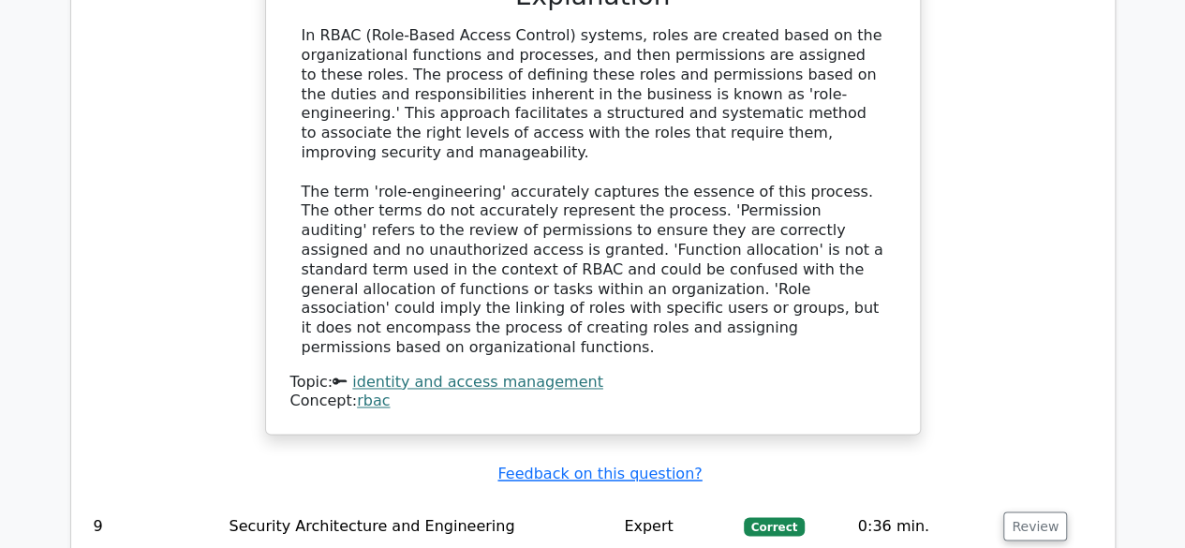
scroll to position [8378, 0]
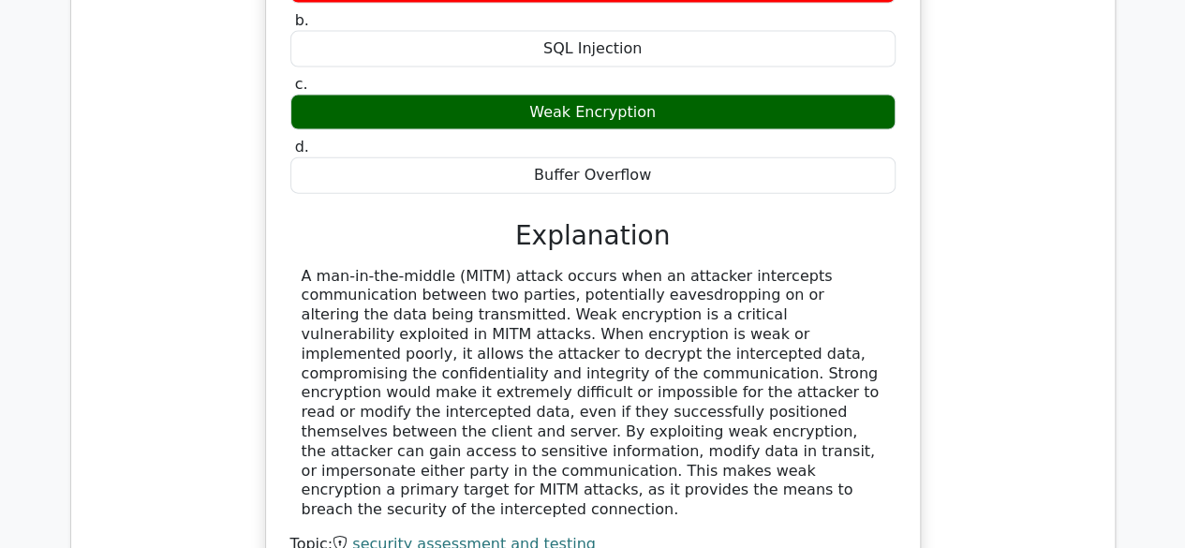
scroll to position [9177, 0]
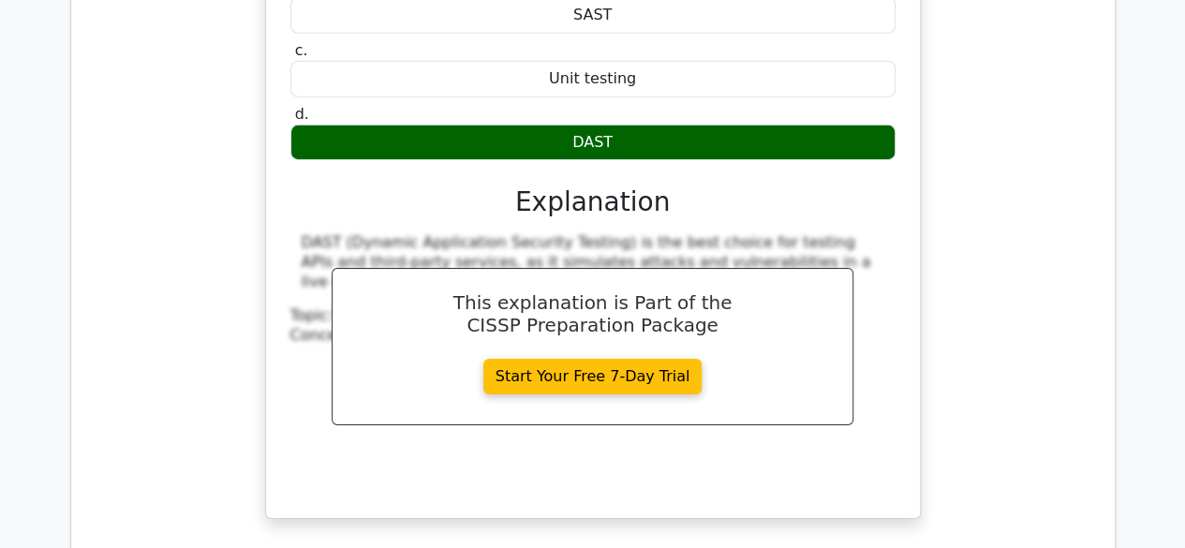
scroll to position [10093, 0]
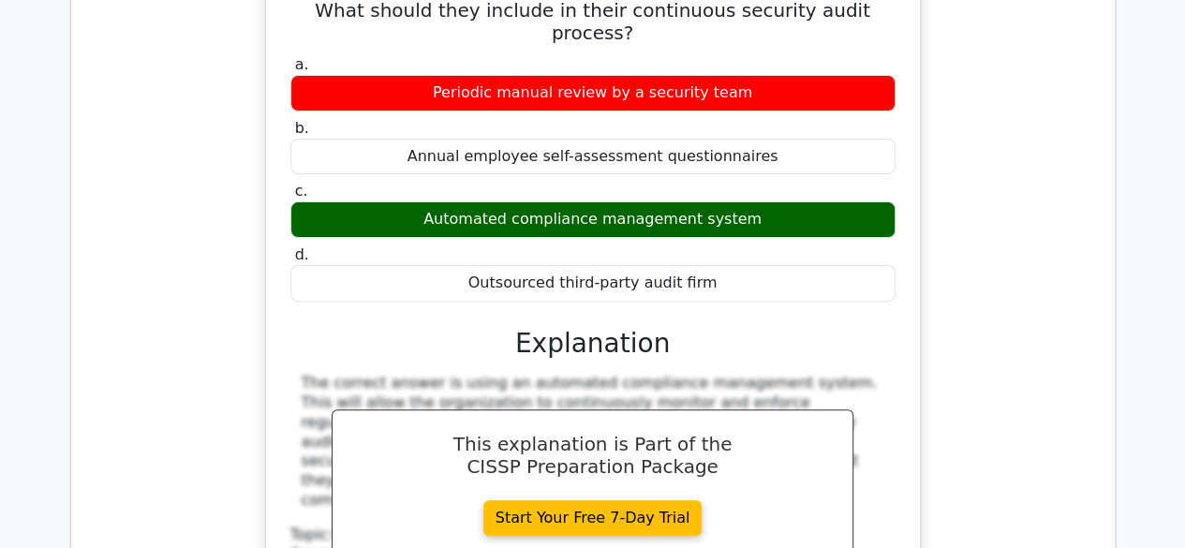
scroll to position [10852, 0]
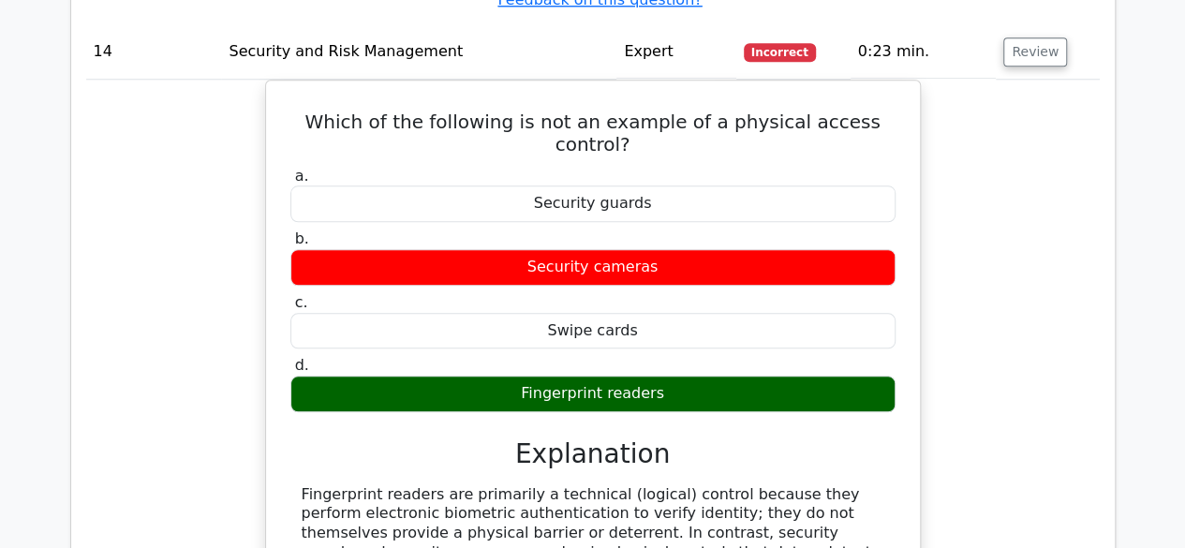
scroll to position [11587, 0]
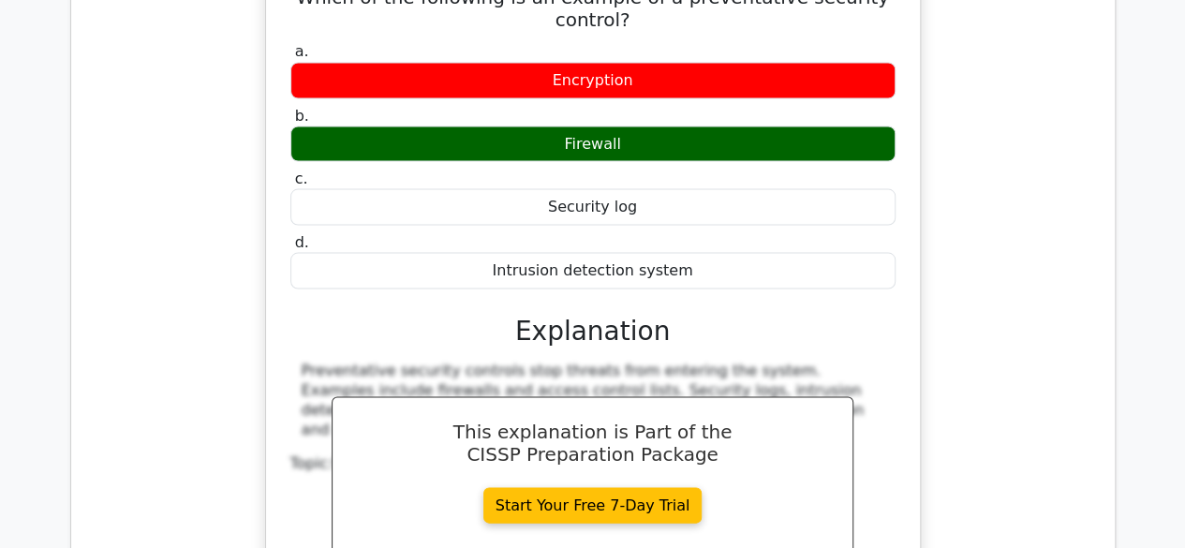
scroll to position [12375, 0]
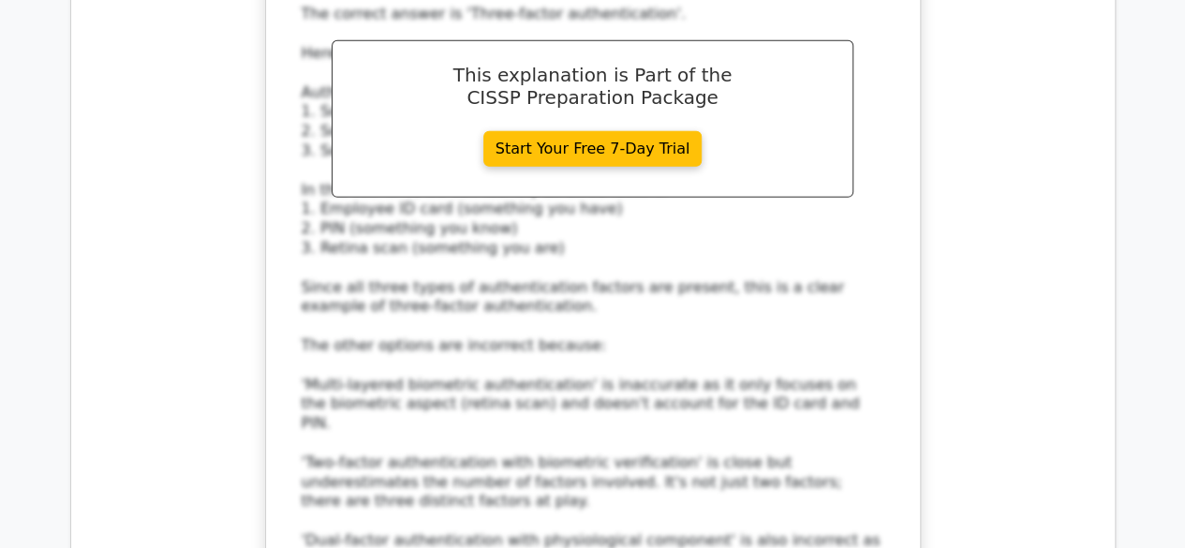
scroll to position [13572, 0]
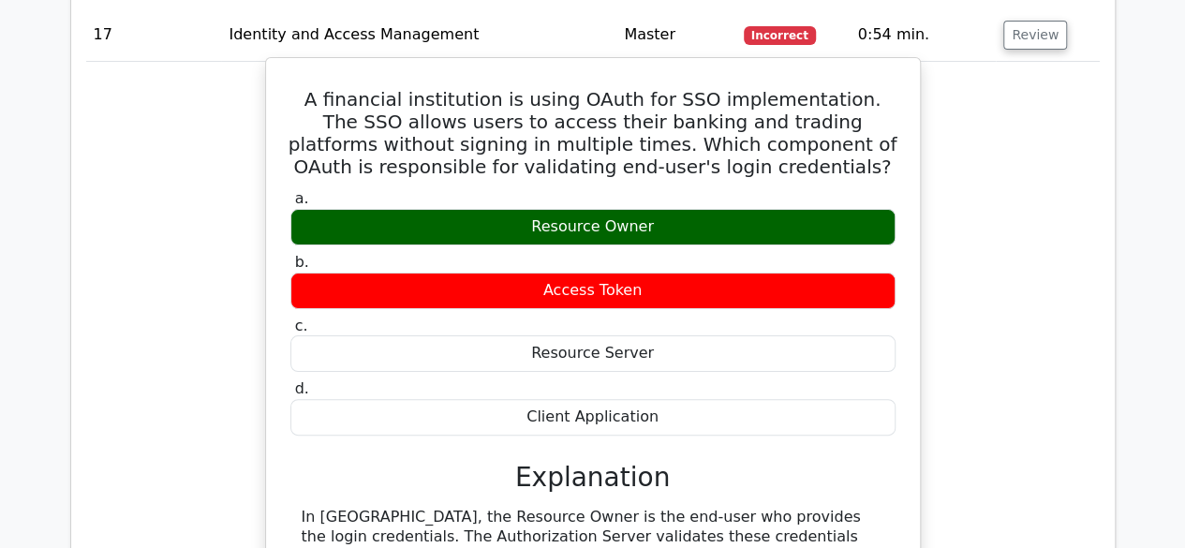
scroll to position [14279, 0]
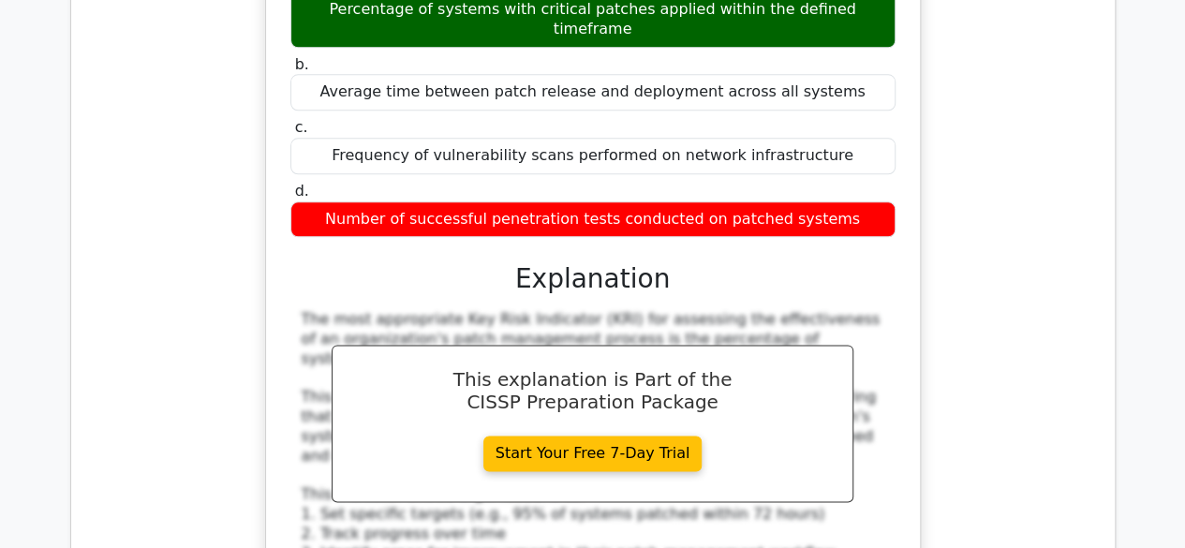
scroll to position [15342, 0]
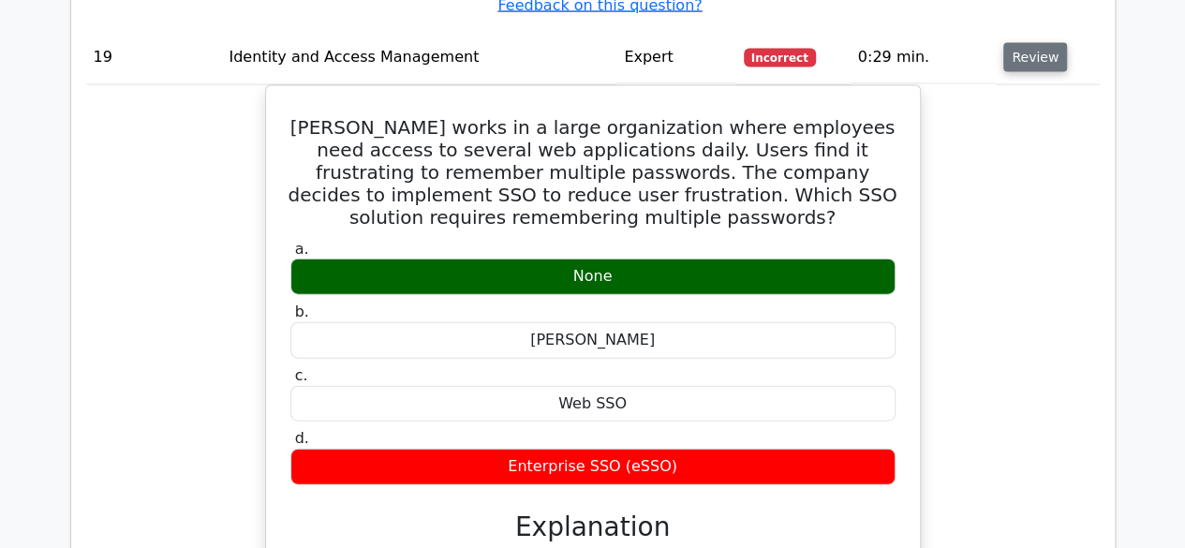
scroll to position [16247, 0]
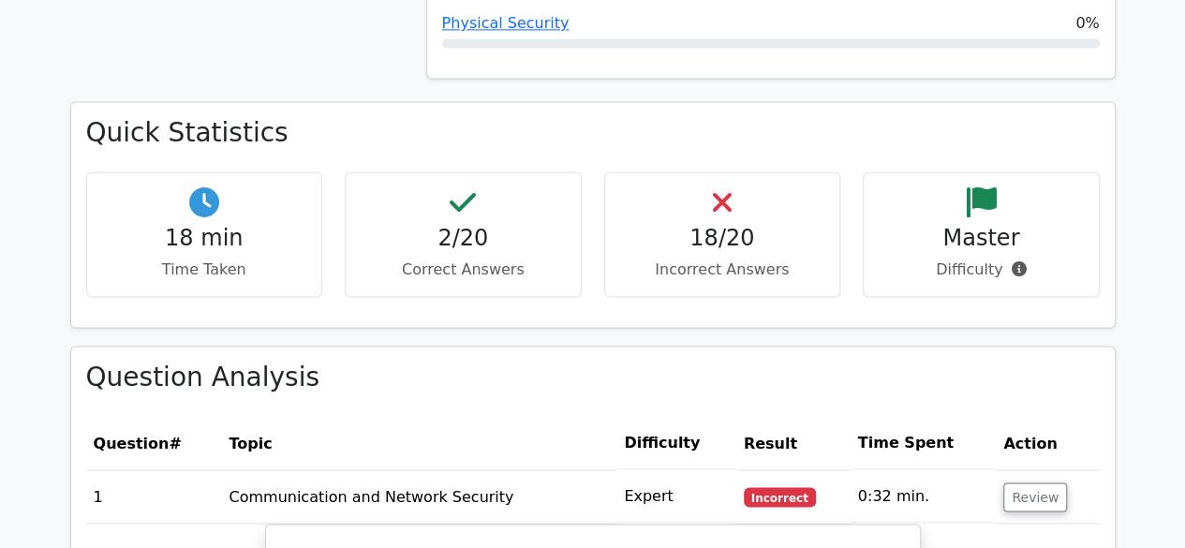
scroll to position [1354, 0]
